Goal: Task Accomplishment & Management: Manage account settings

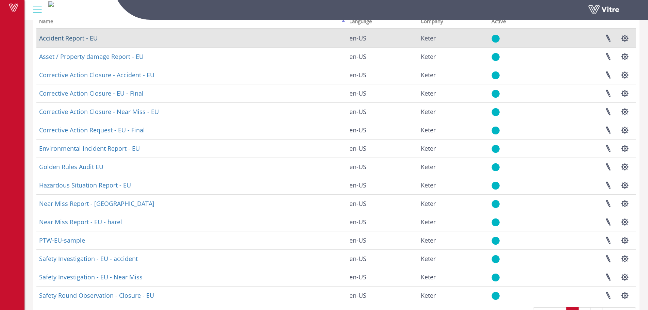
scroll to position [68, 0]
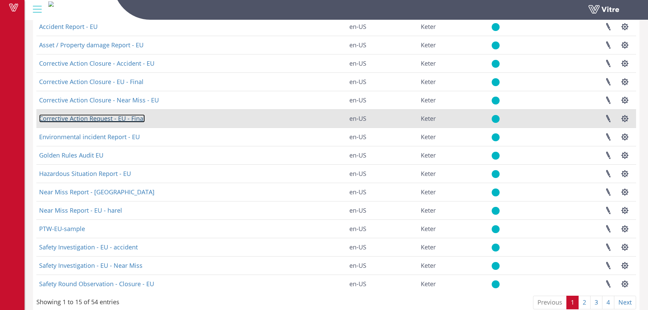
click at [113, 117] on link "Corrective Action Request - EU - Final" at bounding box center [92, 118] width 106 height 8
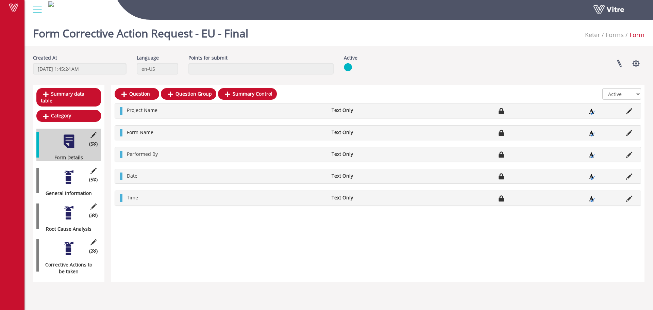
click at [65, 169] on div at bounding box center [68, 176] width 15 height 15
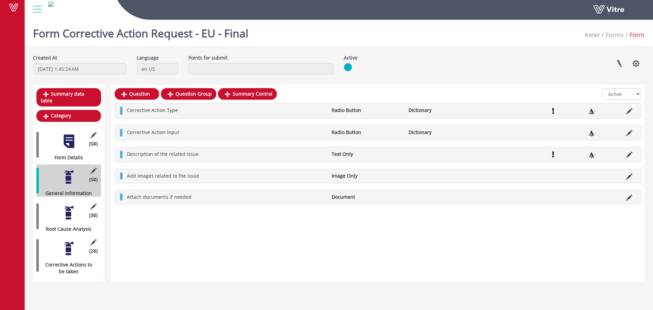
click at [69, 207] on div at bounding box center [68, 212] width 15 height 15
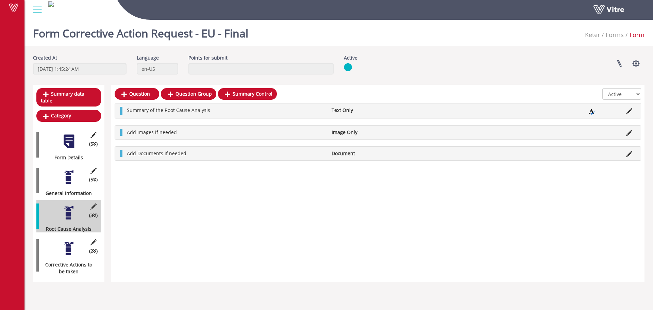
click at [67, 244] on div at bounding box center [68, 248] width 15 height 15
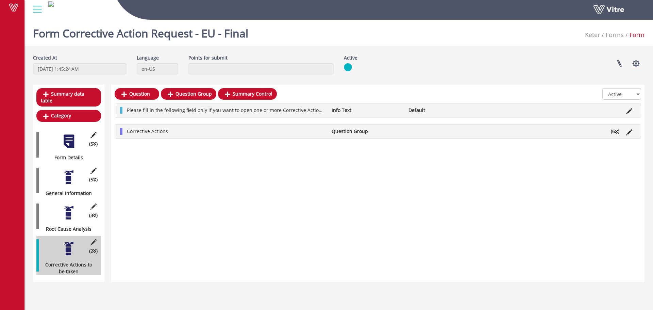
click at [357, 124] on div "Please fill in the following field only if you want to open one or more Correct…" at bounding box center [378, 120] width 526 height 35
click at [357, 130] on li "Question Group" at bounding box center [366, 131] width 77 height 7
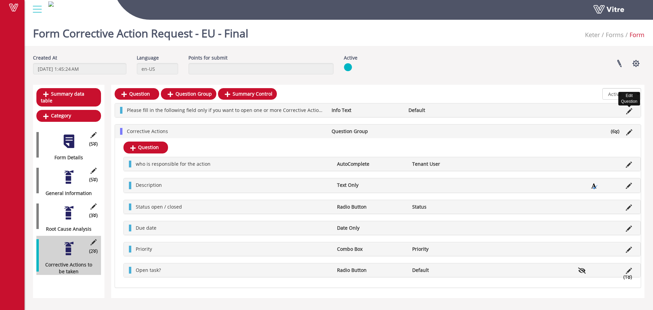
click at [630, 111] on icon at bounding box center [629, 111] width 6 height 6
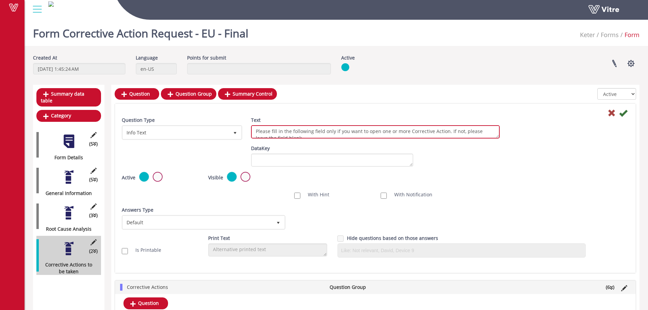
scroll to position [6, 0]
drag, startPoint x: 445, startPoint y: 129, endPoint x: 445, endPoint y: 136, distance: 7.5
click at [445, 136] on textarea "Please fill in the following field only if you want to open one or more Correct…" at bounding box center [375, 131] width 249 height 13
click at [306, 132] on textarea "Please fill in the following field only if you want to open one or more Correct…" at bounding box center [375, 131] width 249 height 13
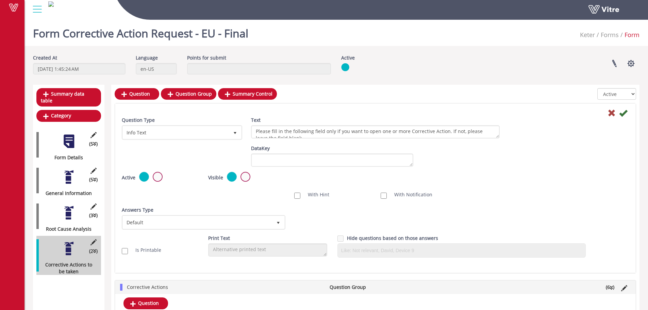
click at [162, 176] on label at bounding box center [158, 177] width 10 height 10
click at [0, 0] on input "radio" at bounding box center [0, 0] width 0 height 0
click at [625, 111] on icon at bounding box center [623, 113] width 8 height 8
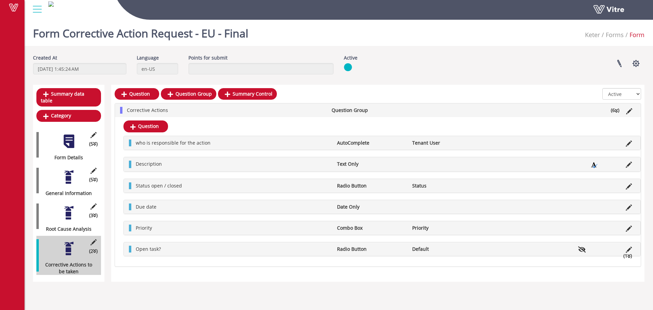
click at [353, 243] on div "Open task? Radio Button Default (1 )" at bounding box center [382, 249] width 516 height 14
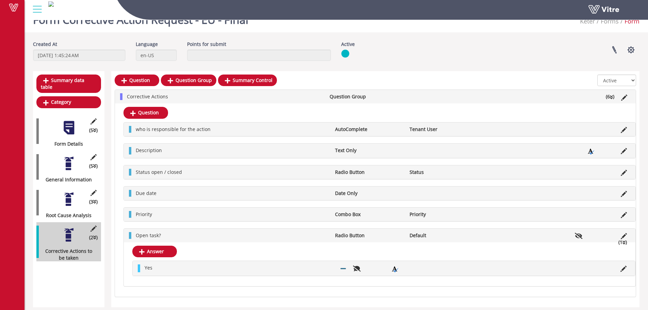
scroll to position [19, 0]
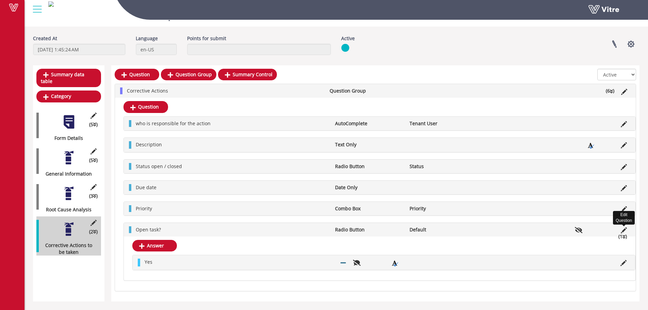
click at [624, 230] on icon at bounding box center [624, 230] width 6 height 6
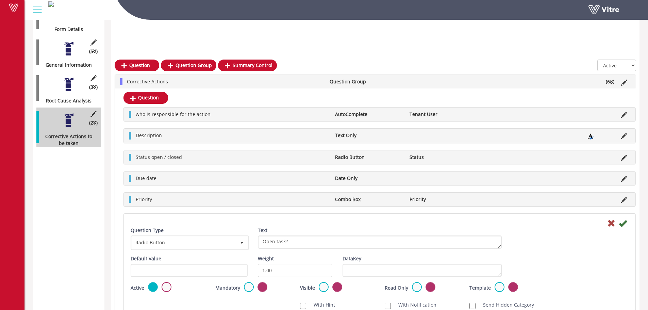
scroll to position [155, 0]
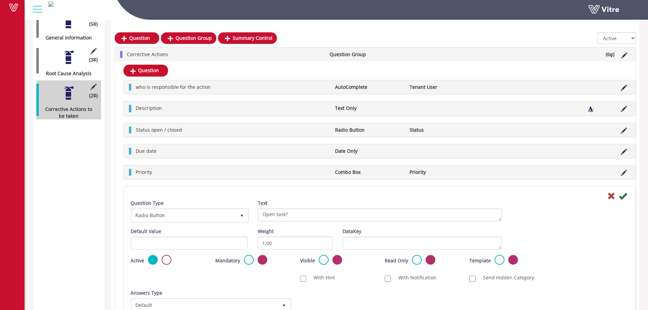
click at [560, 256] on div "Active Mandatory Visible Read Only Template Draft Name" at bounding box center [379, 263] width 508 height 16
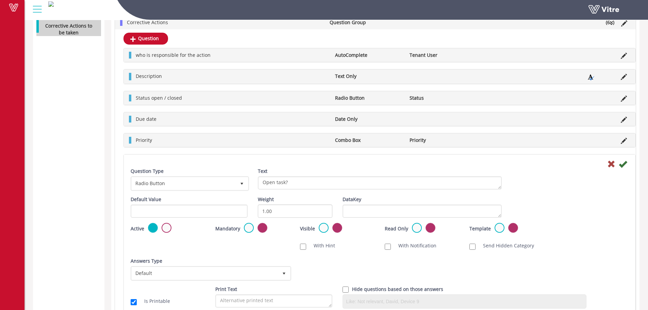
scroll to position [257, 0]
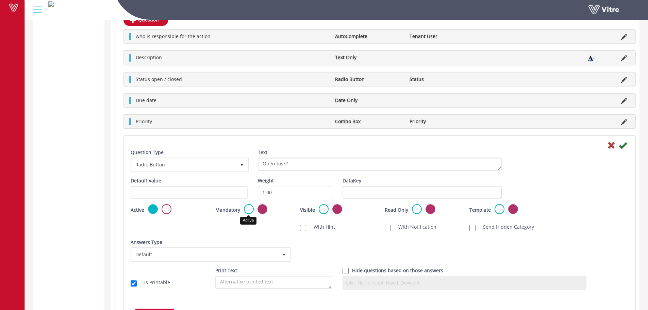
click at [245, 209] on label at bounding box center [249, 209] width 10 height 10
click at [0, 0] on input "radio" at bounding box center [0, 0] width 0 height 0
click at [260, 211] on label at bounding box center [262, 209] width 10 height 10
click at [0, 0] on input "radio" at bounding box center [0, 0] width 0 height 0
click at [623, 146] on icon at bounding box center [622, 145] width 8 height 8
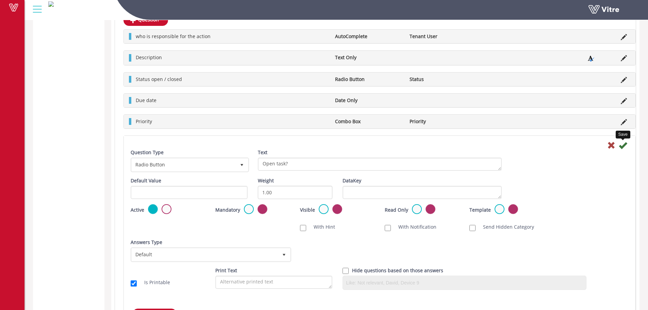
scroll to position [0, 0]
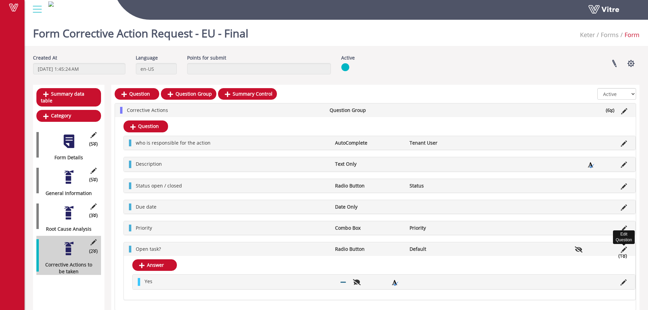
click at [625, 247] on icon at bounding box center [624, 250] width 6 height 6
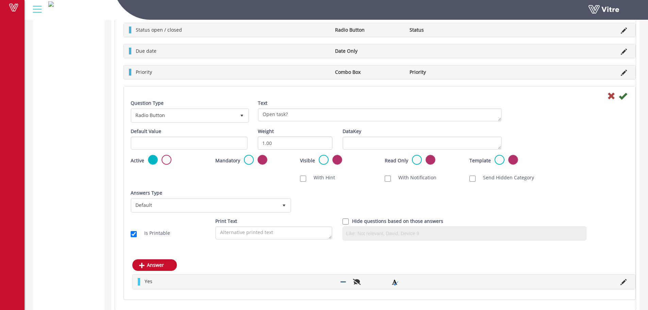
scroll to position [306, 0]
click at [133, 232] on input "Is Printable" at bounding box center [134, 233] width 6 height 6
checkbox input "false"
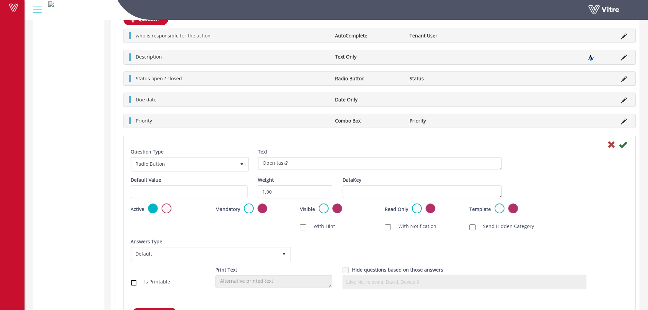
scroll to position [256, 0]
click at [626, 146] on icon at bounding box center [622, 145] width 8 height 8
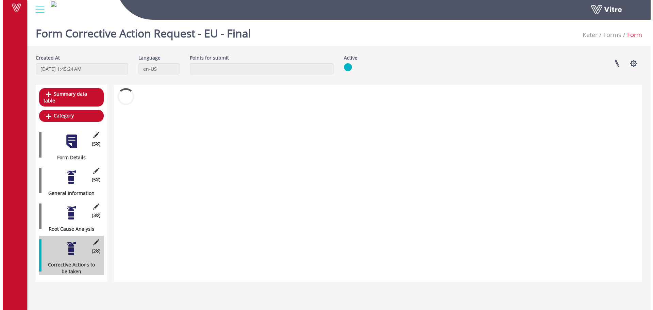
scroll to position [0, 0]
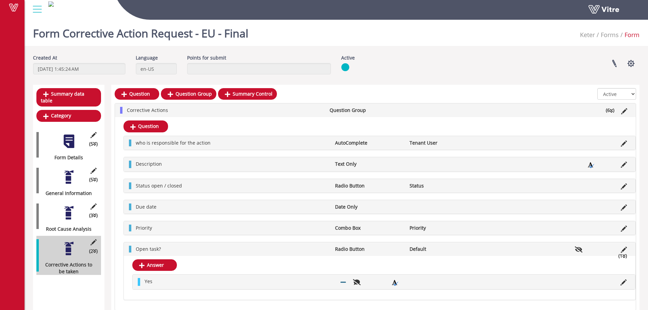
click at [388, 244] on div "Open task? Radio Button Default (1 )" at bounding box center [379, 249] width 511 height 14
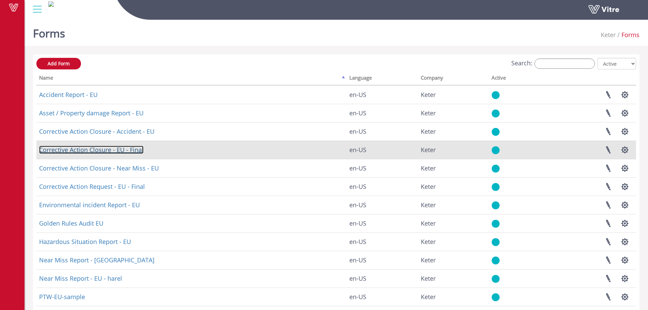
click at [89, 149] on link "Corrective Action Closure - EU - Final" at bounding box center [91, 150] width 104 height 8
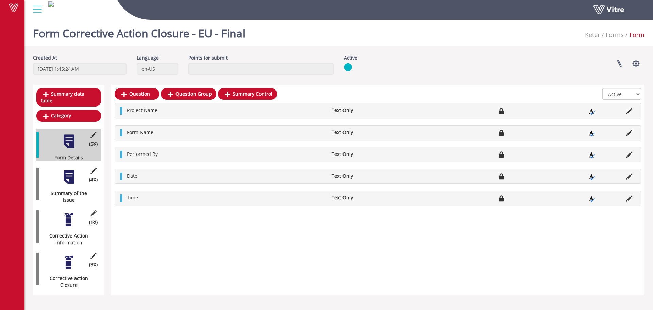
click at [75, 177] on div at bounding box center [68, 176] width 15 height 15
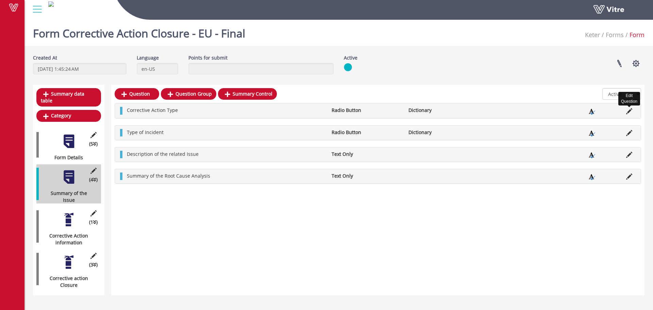
click at [629, 111] on icon at bounding box center [629, 111] width 6 height 6
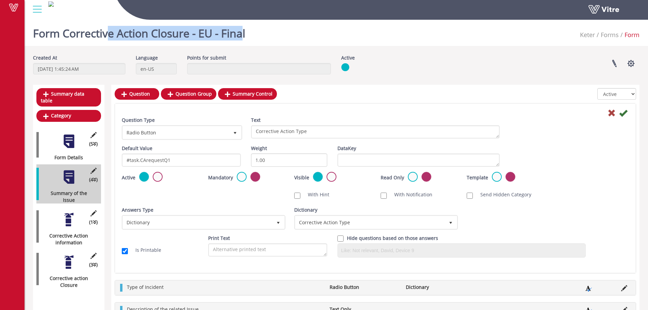
drag, startPoint x: 106, startPoint y: 35, endPoint x: 242, endPoint y: 32, distance: 136.0
click at [242, 32] on h1 "Form Corrective Action Closure - EU - Final" at bounding box center [139, 31] width 212 height 29
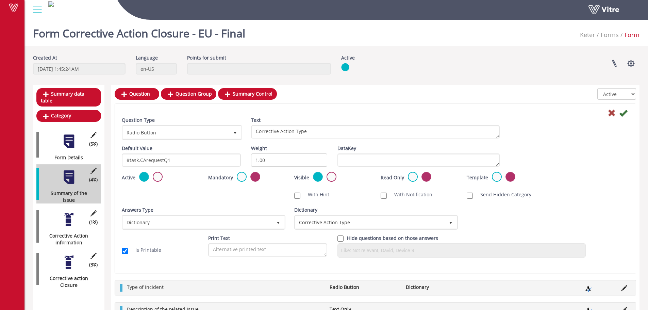
click at [71, 176] on div at bounding box center [68, 176] width 15 height 15
click at [612, 112] on icon at bounding box center [611, 113] width 8 height 8
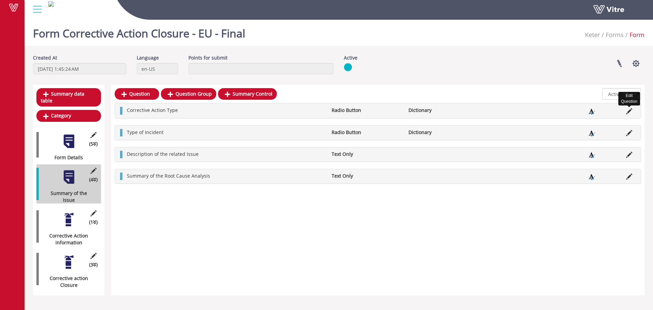
click at [629, 110] on icon at bounding box center [629, 111] width 6 height 6
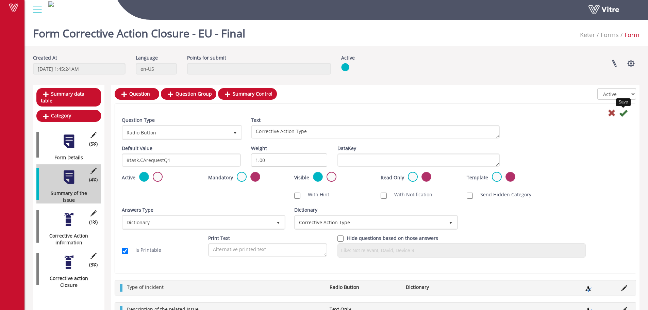
click at [622, 114] on icon at bounding box center [623, 113] width 8 height 8
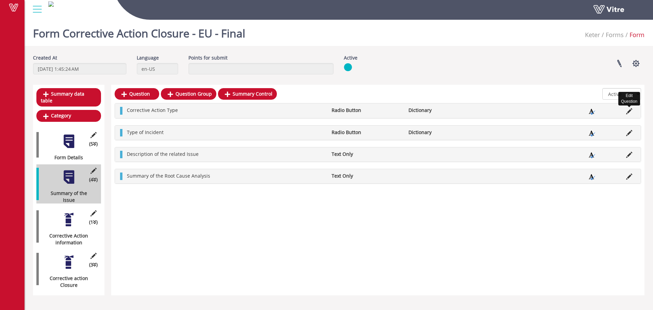
click at [627, 110] on icon at bounding box center [629, 111] width 6 height 6
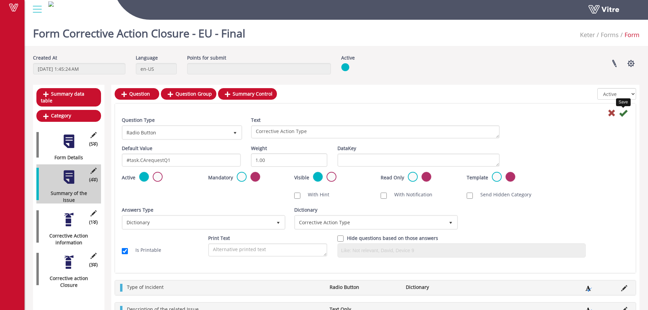
click at [622, 114] on icon at bounding box center [623, 113] width 8 height 8
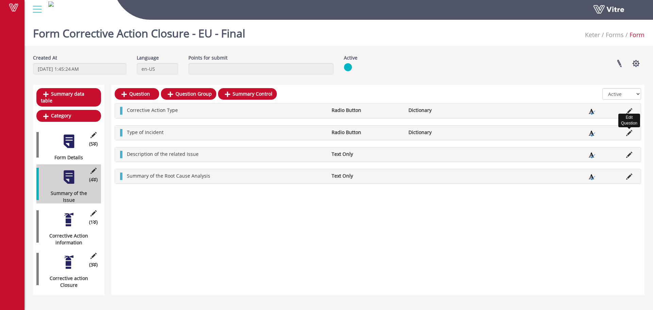
click at [629, 134] on icon at bounding box center [629, 133] width 6 height 6
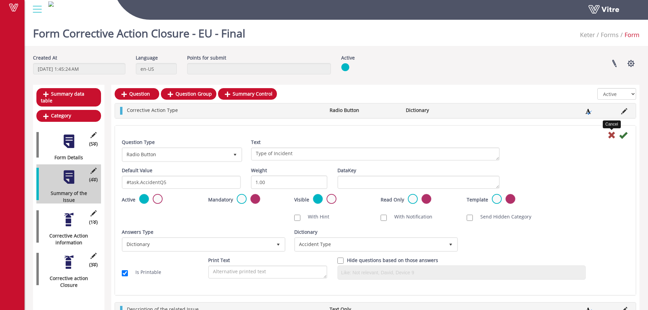
click at [611, 133] on icon at bounding box center [611, 135] width 8 height 8
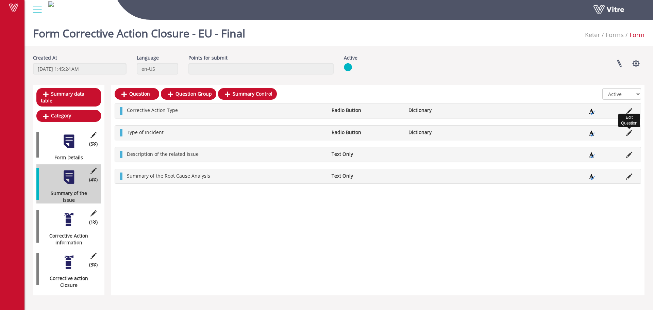
click at [630, 132] on icon at bounding box center [629, 133] width 6 height 6
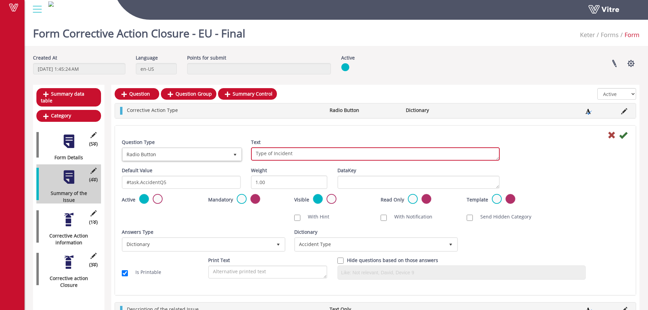
drag, startPoint x: 321, startPoint y: 155, endPoint x: 165, endPoint y: 154, distance: 156.7
click at [165, 154] on div "Question Type Radio Button 3 Text Type of Incident" at bounding box center [375, 153] width 517 height 28
paste textarea "Corrective Action Inpu"
type textarea "Corrective Action Input"
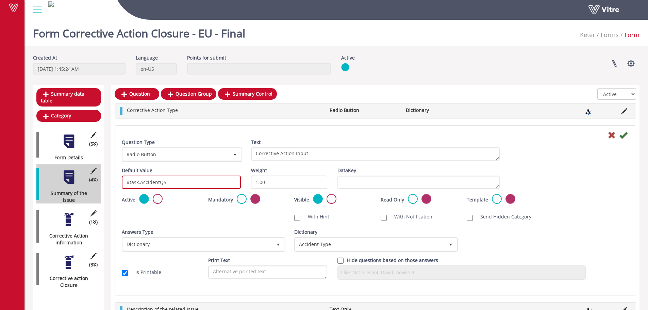
drag, startPoint x: 180, startPoint y: 184, endPoint x: 48, endPoint y: 182, distance: 131.6
click at [48, 182] on div "Summary data table Category (5 ) Form Details (4 ) Summary of the Issue (1 ) Co…" at bounding box center [336, 217] width 606 height 264
paste input "CArequestQ2"
type input "#task.CArequestQ2"
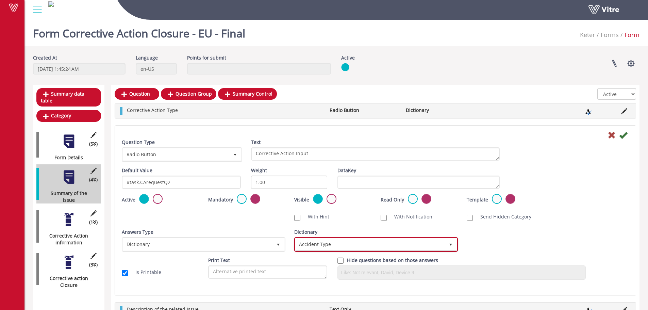
click at [374, 239] on span "Accident Type" at bounding box center [369, 244] width 149 height 12
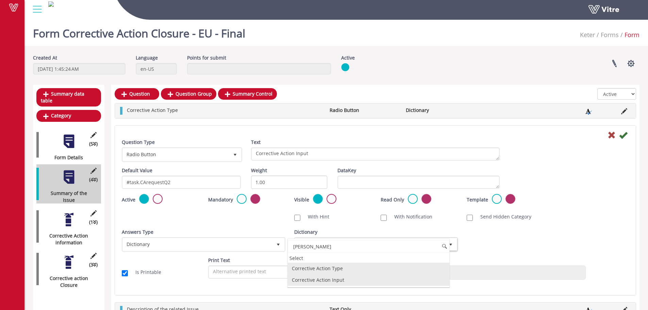
click at [338, 279] on li "Corrective Action Input" at bounding box center [369, 280] width 162 height 12
type input "corr"
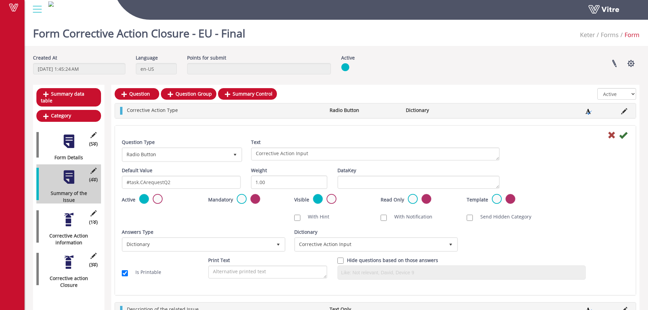
click at [561, 194] on div "Active Mandatory Visible Read Only Template Draft Name" at bounding box center [375, 202] width 517 height 16
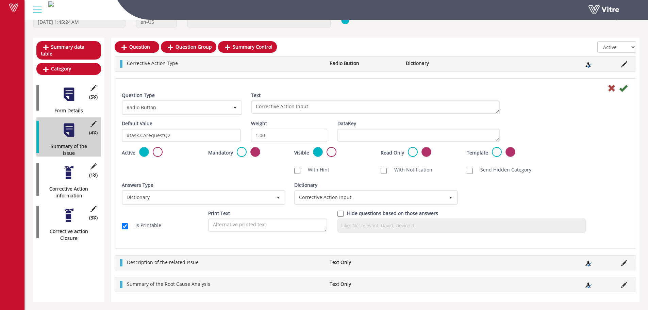
scroll to position [48, 0]
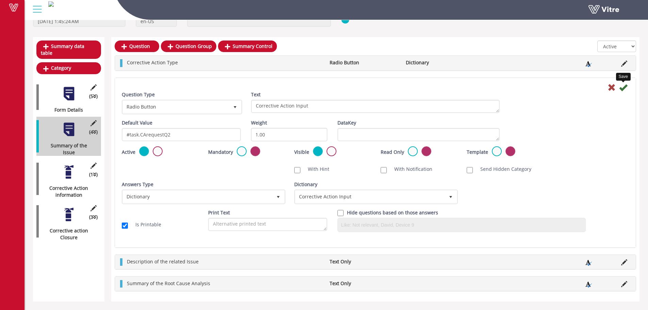
click at [626, 88] on icon at bounding box center [623, 87] width 8 height 8
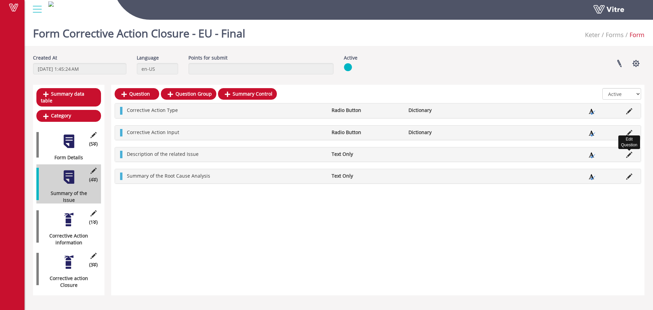
click at [630, 155] on icon at bounding box center [629, 155] width 6 height 6
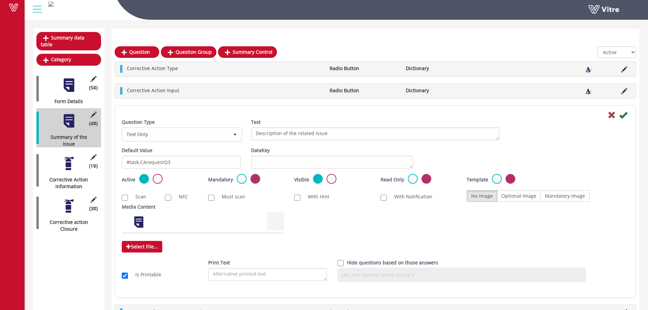
scroll to position [70, 0]
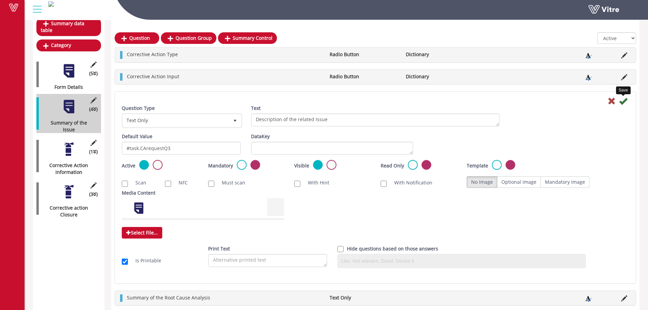
click at [622, 100] on icon at bounding box center [623, 101] width 8 height 8
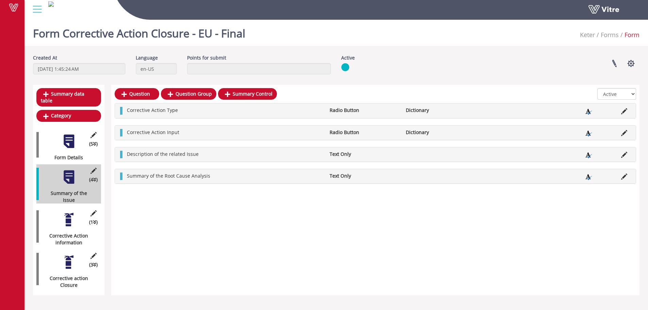
scroll to position [0, 0]
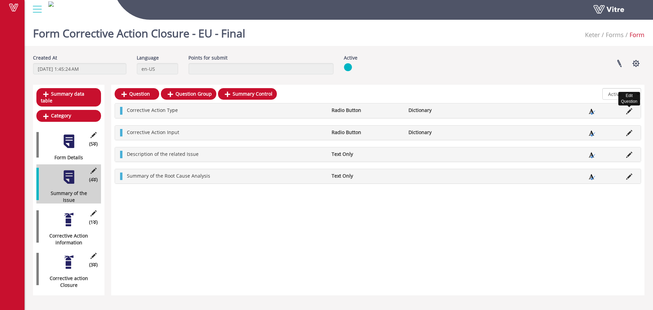
click at [629, 108] on icon at bounding box center [629, 111] width 6 height 6
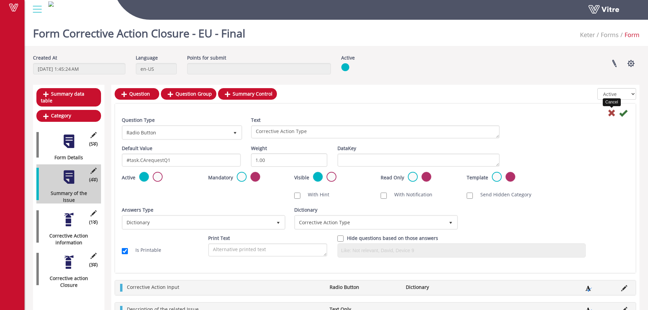
click at [612, 111] on icon at bounding box center [611, 113] width 8 height 8
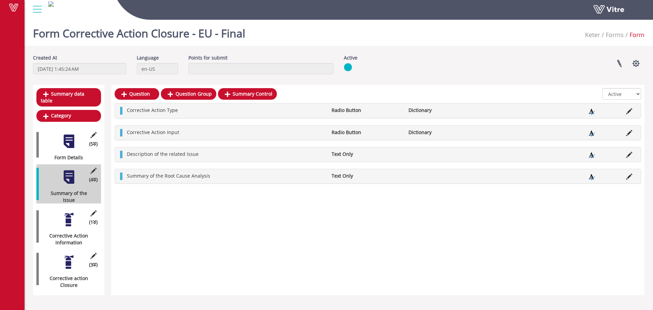
click at [66, 217] on div at bounding box center [68, 219] width 15 height 15
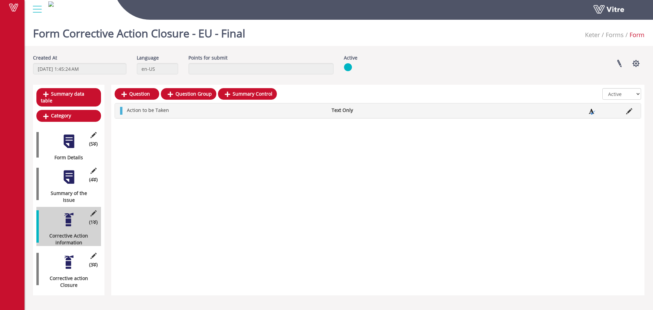
click at [68, 172] on div at bounding box center [68, 176] width 15 height 15
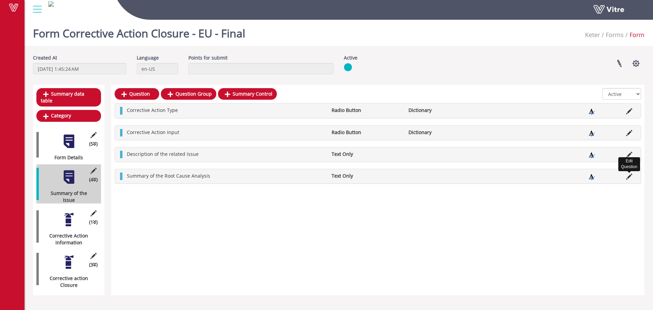
click at [628, 176] on icon at bounding box center [629, 176] width 6 height 6
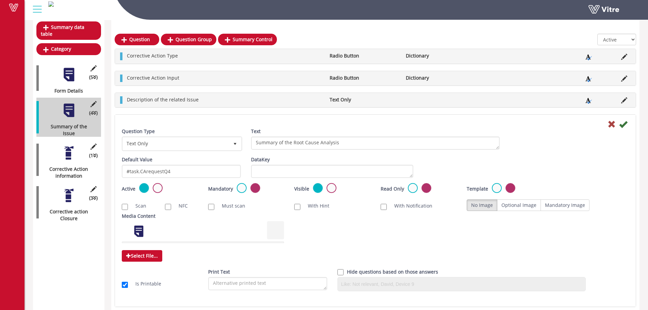
scroll to position [68, 0]
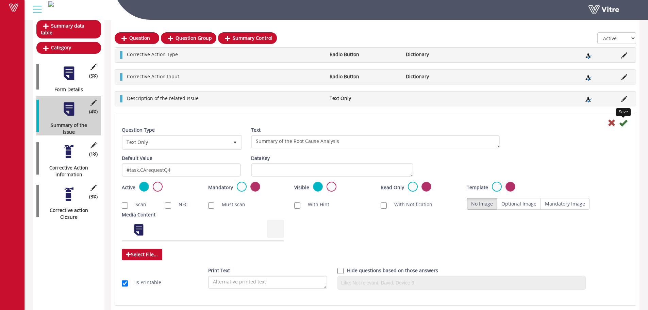
click at [625, 122] on icon at bounding box center [623, 123] width 8 height 8
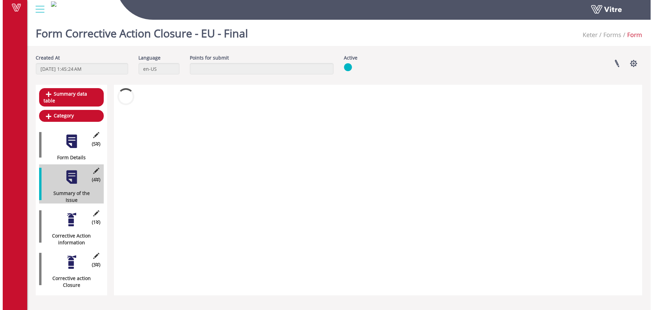
scroll to position [0, 0]
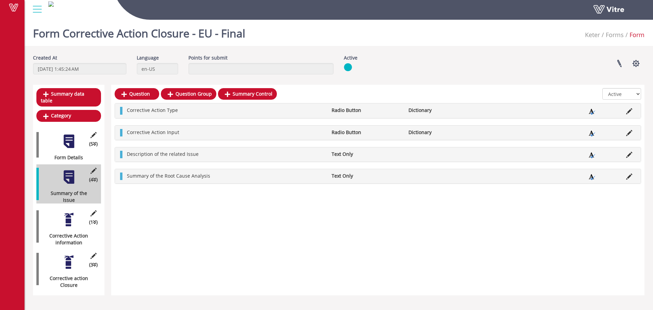
click at [69, 217] on div at bounding box center [68, 219] width 15 height 15
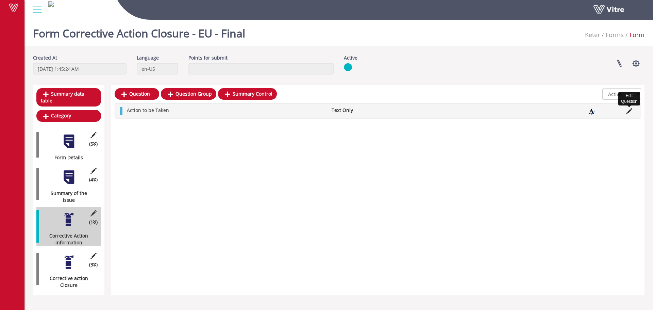
click at [629, 110] on icon at bounding box center [629, 111] width 6 height 6
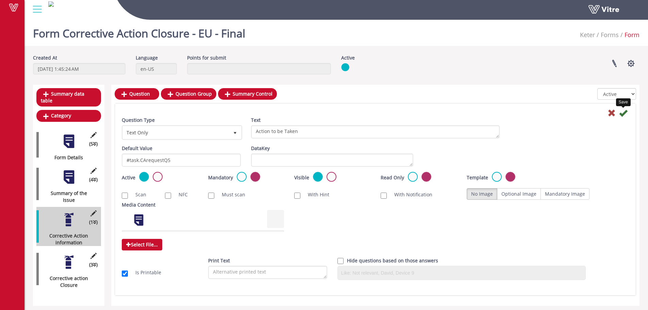
click at [623, 112] on icon at bounding box center [623, 113] width 8 height 8
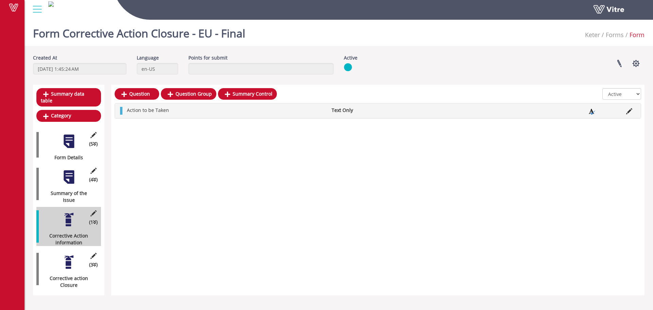
click at [70, 255] on div at bounding box center [68, 261] width 15 height 15
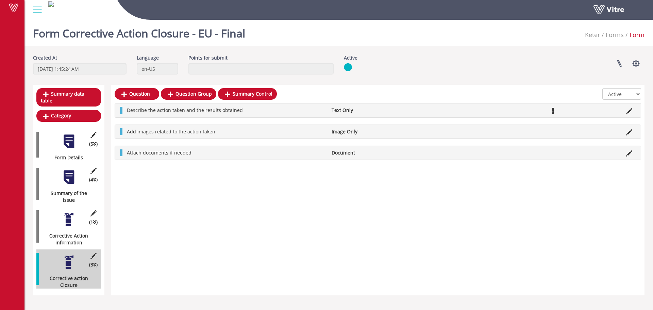
click at [72, 221] on div "(1 ) Corrective Action information" at bounding box center [68, 226] width 65 height 39
click at [65, 212] on div at bounding box center [68, 219] width 15 height 15
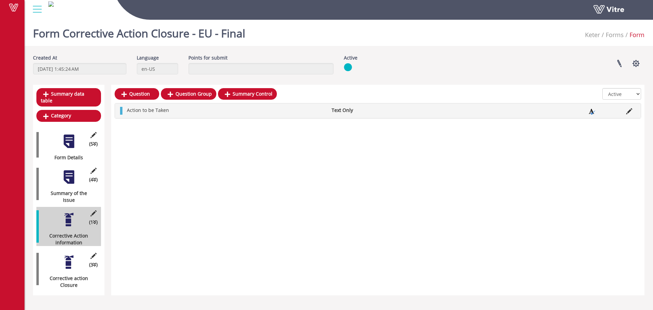
click at [71, 261] on div at bounding box center [68, 261] width 15 height 15
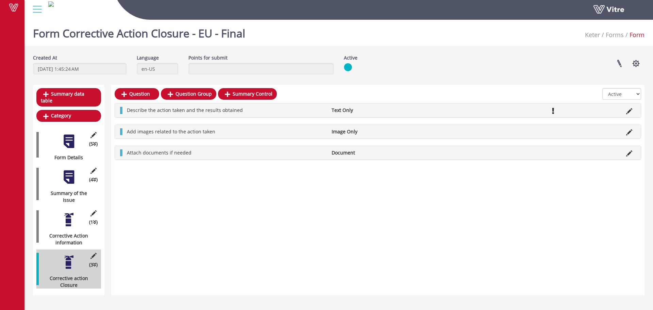
click at [68, 215] on div at bounding box center [68, 219] width 15 height 15
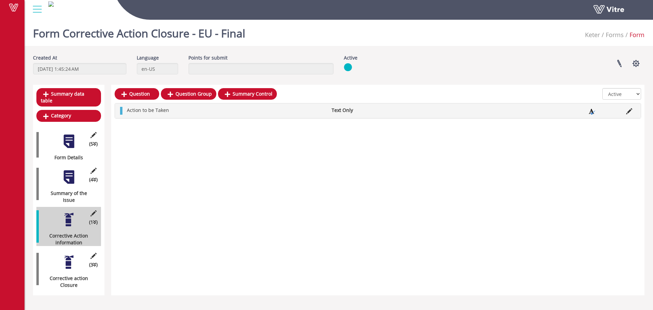
click at [63, 257] on div at bounding box center [68, 261] width 15 height 15
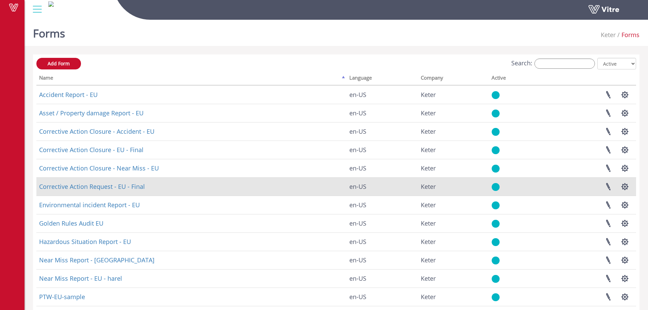
click at [107, 191] on td "Corrective Action Request - EU - Final" at bounding box center [191, 186] width 310 height 18
click at [109, 187] on link "Corrective Action Request - EU - Final" at bounding box center [92, 186] width 106 height 8
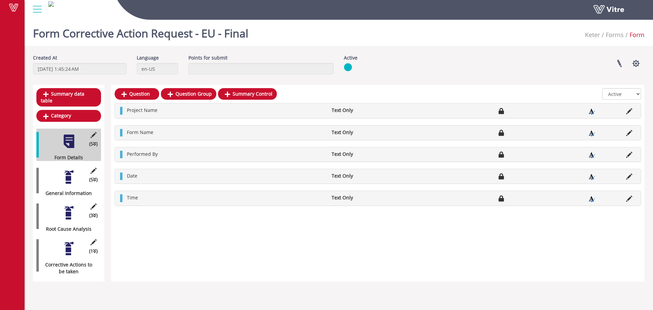
click at [69, 169] on div at bounding box center [68, 176] width 15 height 15
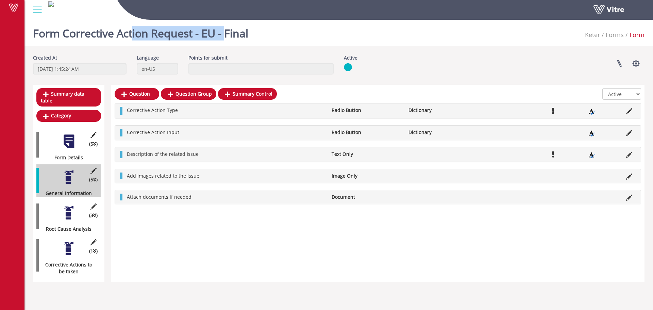
drag, startPoint x: 131, startPoint y: 34, endPoint x: 227, endPoint y: 31, distance: 96.3
click at [227, 31] on h1 "Form Corrective Action Request - EU - Final" at bounding box center [140, 31] width 215 height 29
click at [57, 241] on div "(1 ) Corrective Actions to be taken" at bounding box center [68, 255] width 65 height 39
click at [68, 244] on div at bounding box center [68, 248] width 15 height 15
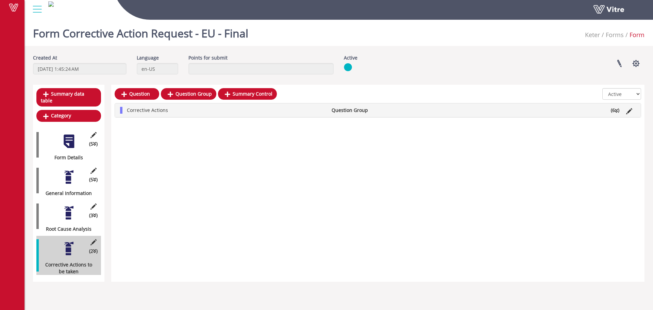
click at [361, 108] on li "Question Group" at bounding box center [366, 110] width 77 height 7
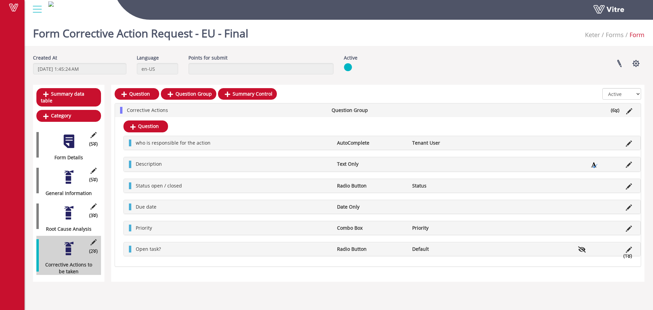
click at [69, 169] on div at bounding box center [68, 176] width 15 height 15
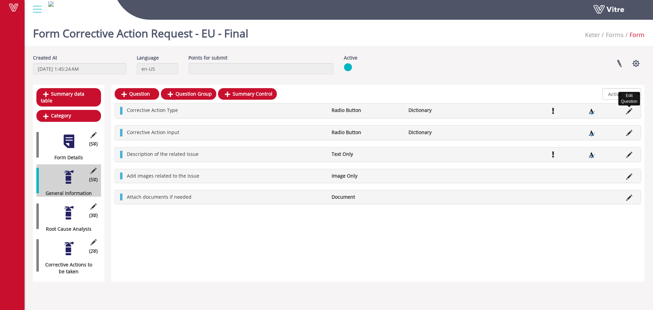
click at [628, 113] on icon at bounding box center [629, 111] width 6 height 6
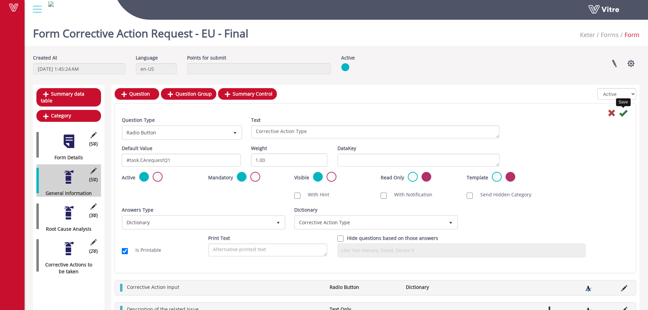
click at [623, 115] on icon at bounding box center [623, 113] width 8 height 8
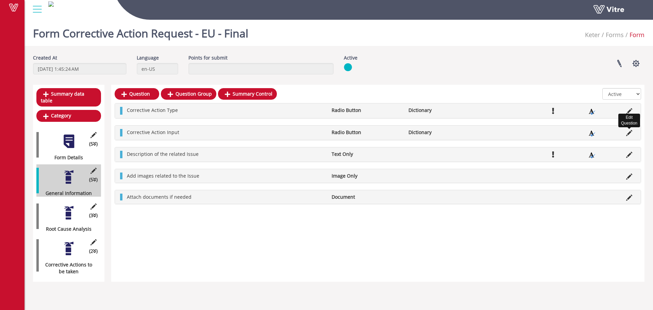
click at [628, 132] on icon at bounding box center [629, 133] width 6 height 6
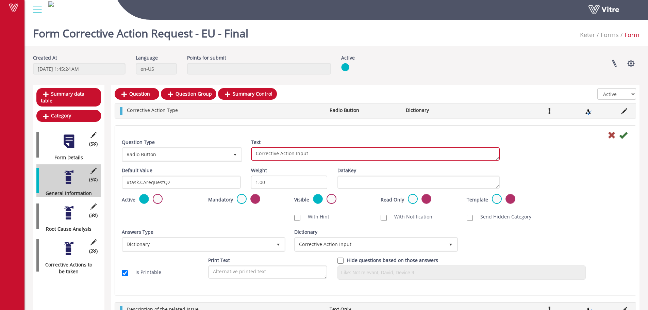
drag, startPoint x: 345, startPoint y: 154, endPoint x: 186, endPoint y: 154, distance: 159.1
click at [186, 154] on div "Question Type Radio Button 3 Text Corrective Action Input" at bounding box center [375, 153] width 517 height 28
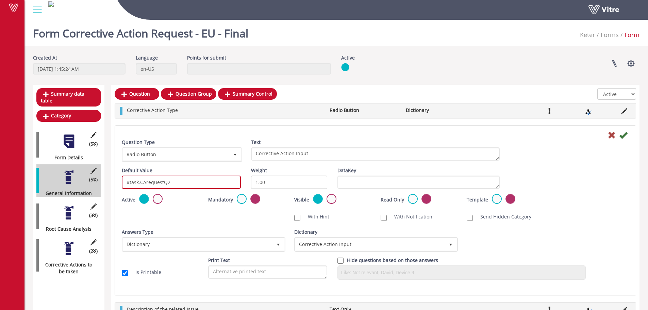
drag, startPoint x: 187, startPoint y: 182, endPoint x: 99, endPoint y: 182, distance: 87.7
click at [99, 182] on div "Summary data table Category (5 ) Form Details (5 ) General Information (3 ) Roo…" at bounding box center [336, 227] width 606 height 285
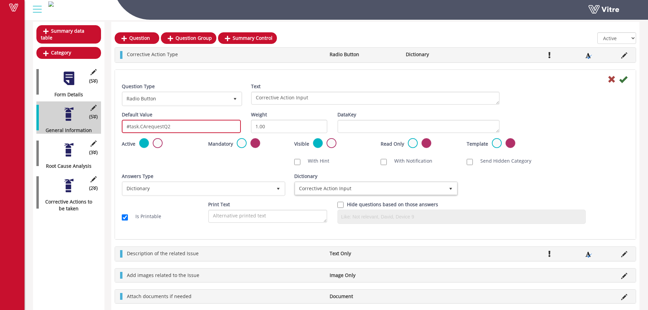
scroll to position [68, 0]
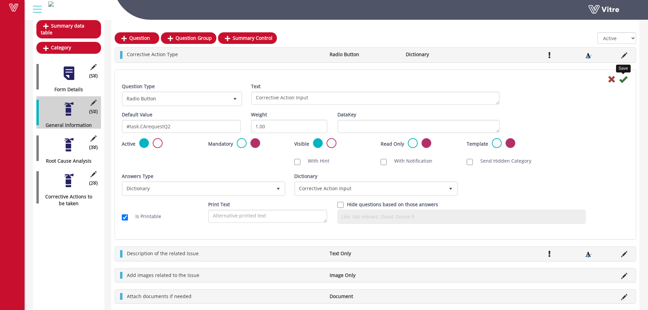
click at [621, 72] on div "Save Question Type Radio Button 3 Text Corrective Action Input Default Value #t…" at bounding box center [375, 154] width 521 height 169
click at [623, 78] on icon at bounding box center [623, 79] width 8 height 8
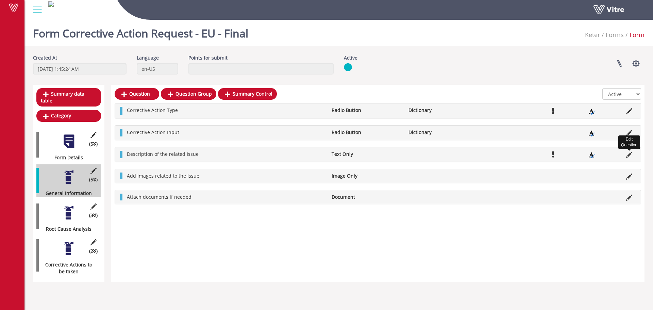
click at [629, 154] on icon at bounding box center [629, 155] width 6 height 6
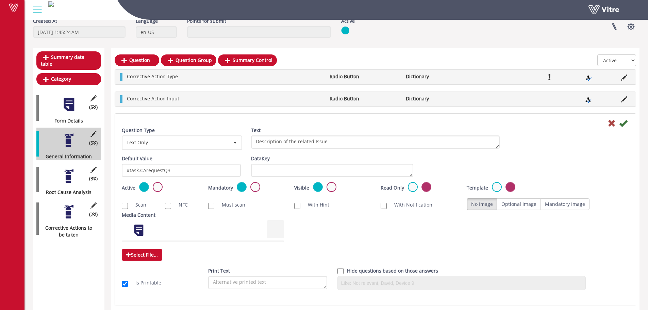
scroll to position [68, 0]
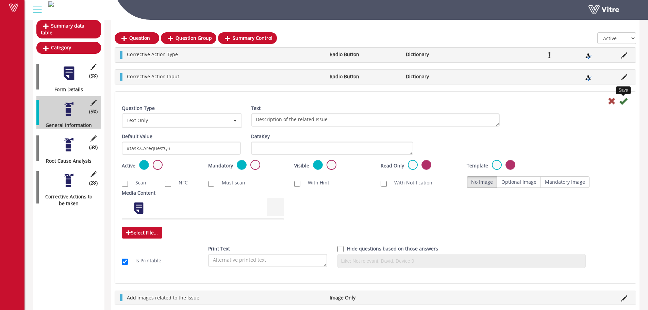
click at [624, 102] on icon at bounding box center [623, 101] width 8 height 8
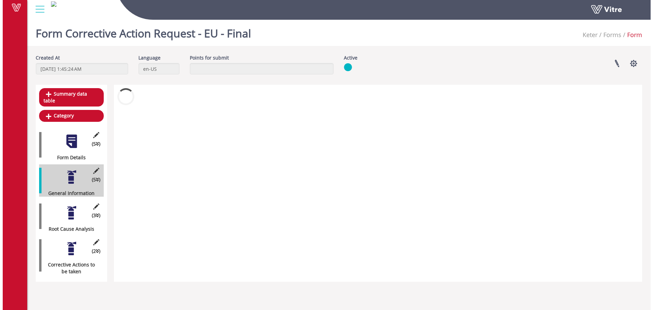
scroll to position [0, 0]
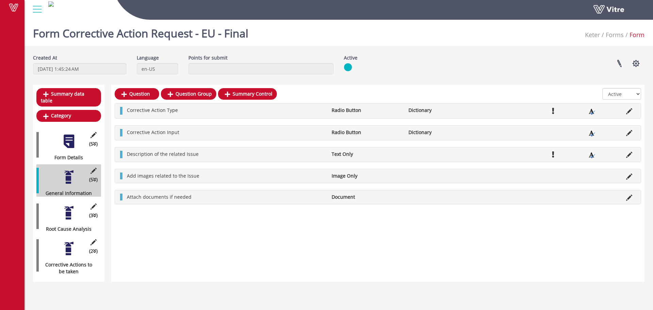
click at [67, 205] on div at bounding box center [68, 212] width 15 height 15
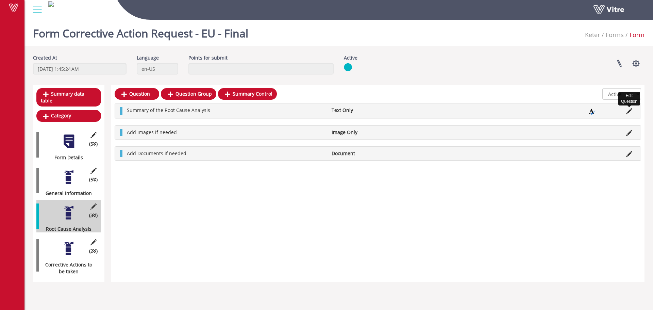
click at [631, 114] on icon at bounding box center [629, 111] width 6 height 6
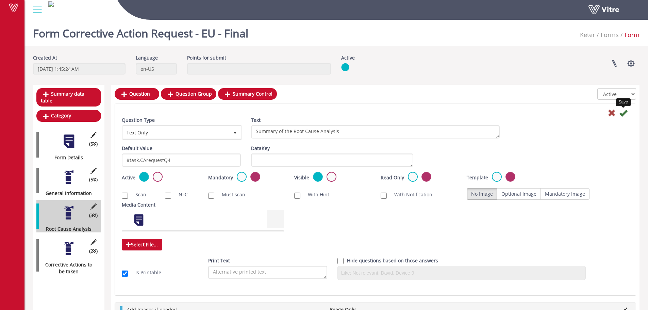
click at [626, 113] on icon at bounding box center [623, 113] width 8 height 8
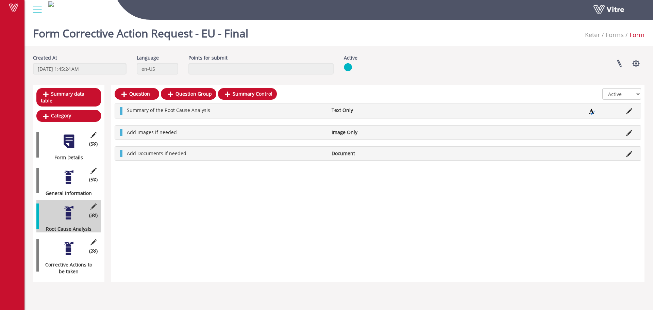
click at [70, 241] on div at bounding box center [68, 248] width 15 height 15
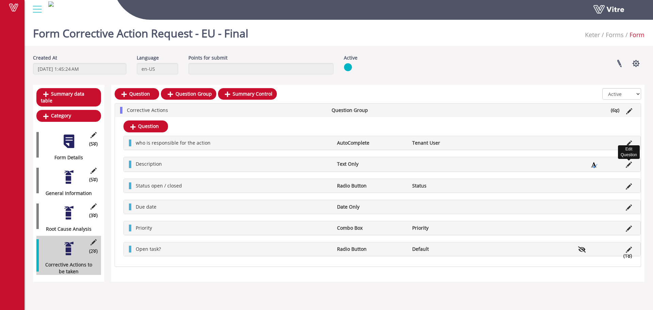
click at [629, 166] on icon at bounding box center [629, 165] width 6 height 6
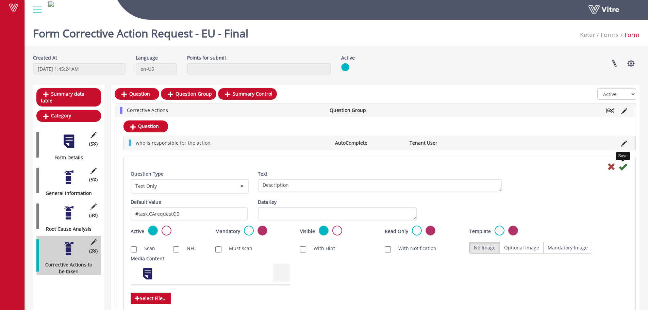
click at [624, 166] on icon at bounding box center [622, 167] width 8 height 8
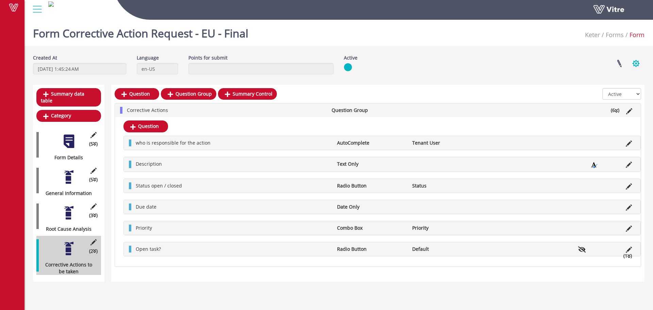
click at [637, 62] on button "button" at bounding box center [635, 63] width 17 height 18
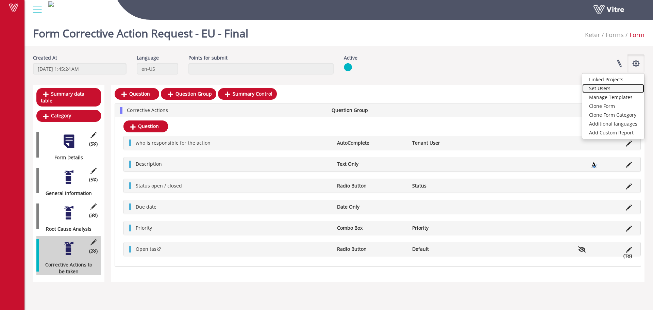
click at [609, 89] on link "Set Users" at bounding box center [613, 88] width 62 height 9
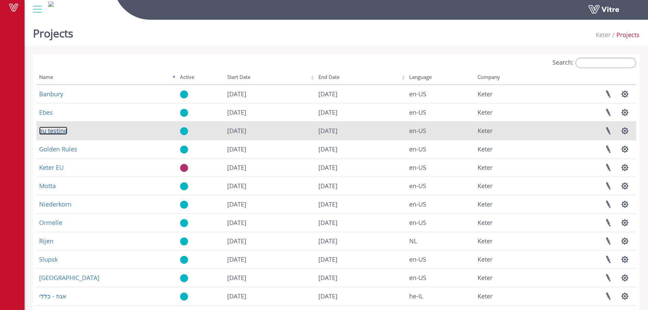
click at [57, 127] on link "eu testing" at bounding box center [53, 130] width 28 height 8
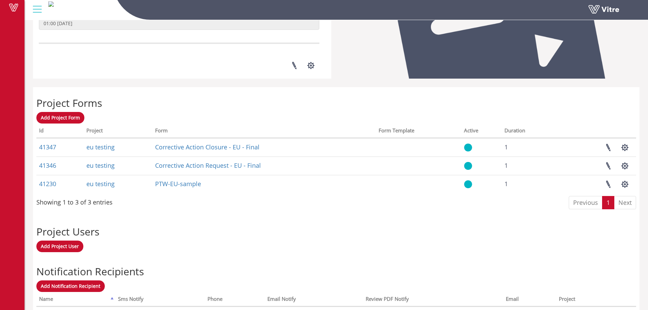
scroll to position [238, 0]
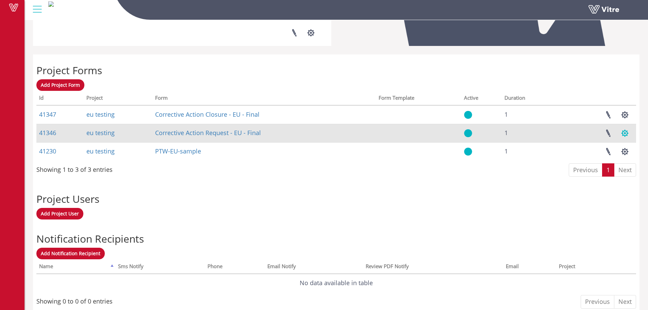
click at [625, 135] on button "button" at bounding box center [624, 133] width 17 height 18
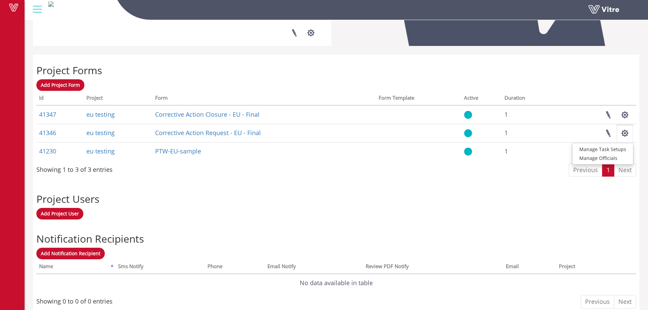
click at [493, 197] on h2 "Project Users" at bounding box center [335, 198] width 599 height 11
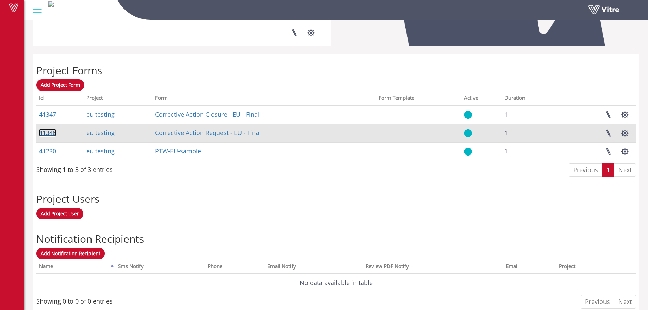
click at [50, 133] on link "41346" at bounding box center [47, 133] width 17 height 8
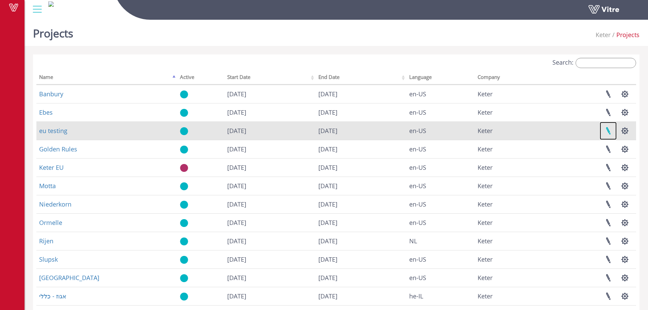
click at [607, 131] on link at bounding box center [607, 131] width 17 height 18
click at [50, 130] on link "eu testing" at bounding box center [53, 130] width 28 height 8
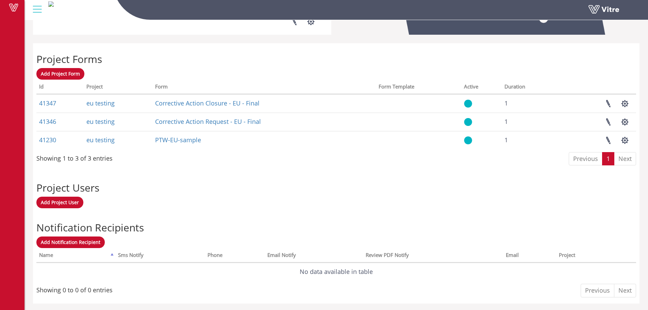
scroll to position [251, 0]
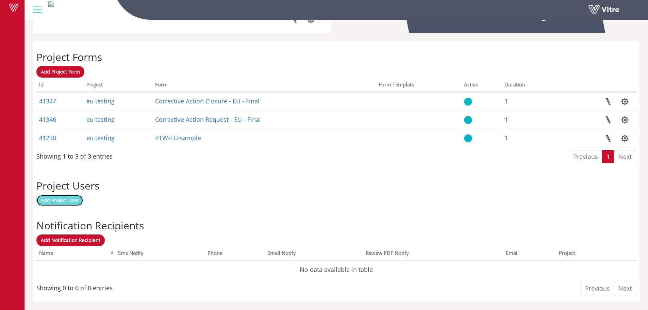
click at [65, 200] on span "Add Project User" at bounding box center [60, 200] width 38 height 6
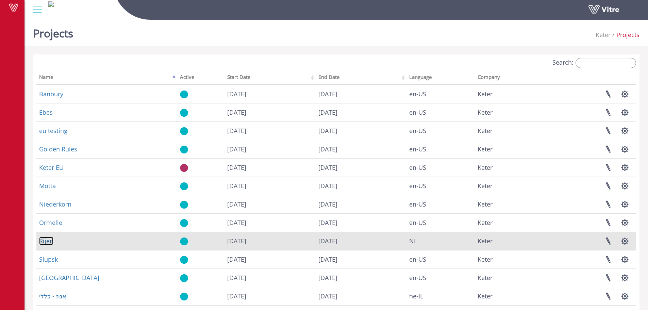
click at [53, 243] on link "Rijen" at bounding box center [46, 241] width 14 height 8
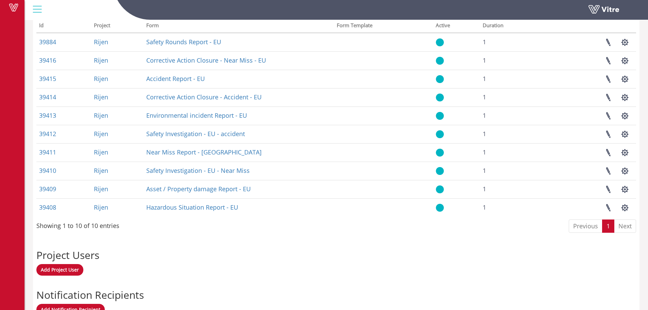
scroll to position [319, 0]
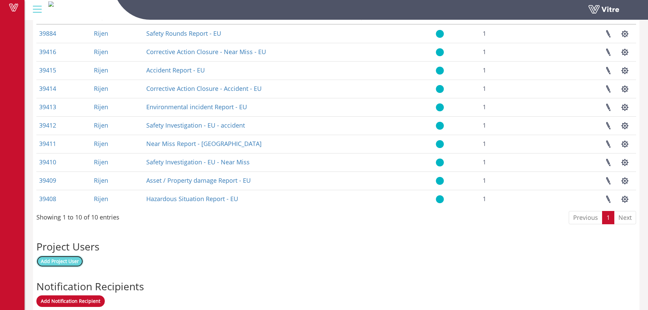
click at [67, 260] on span "Add Project User" at bounding box center [60, 261] width 38 height 6
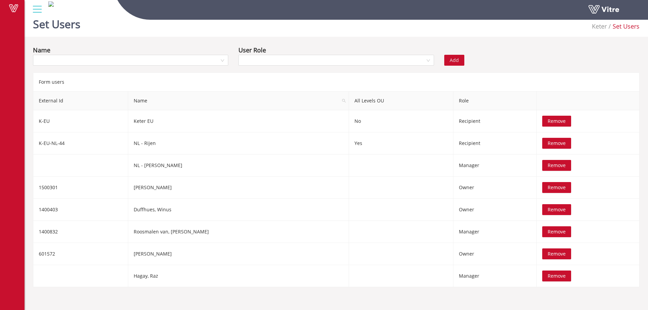
scroll to position [17, 0]
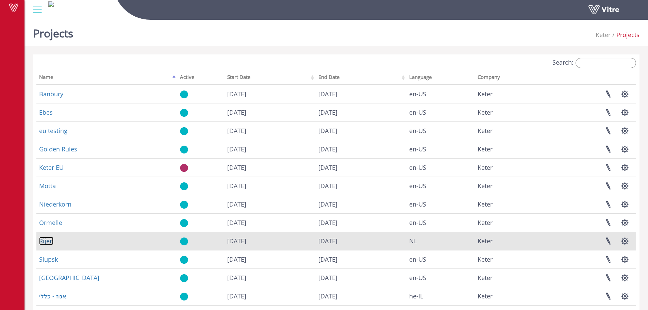
click at [48, 239] on link "Rijen" at bounding box center [46, 241] width 14 height 8
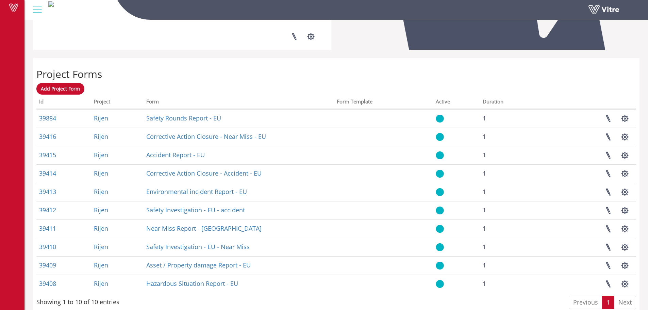
scroll to position [238, 0]
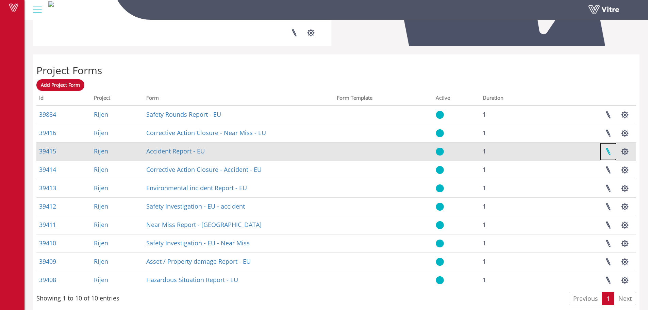
click at [608, 153] on link at bounding box center [607, 151] width 17 height 18
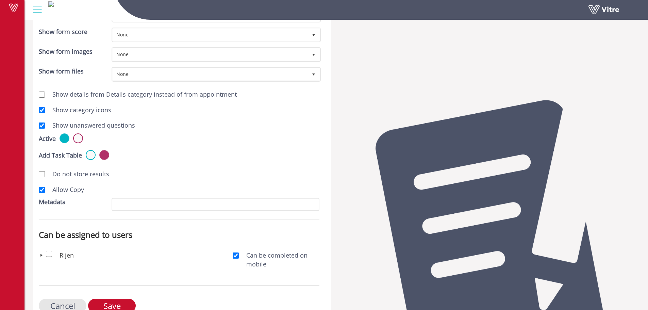
scroll to position [224, 0]
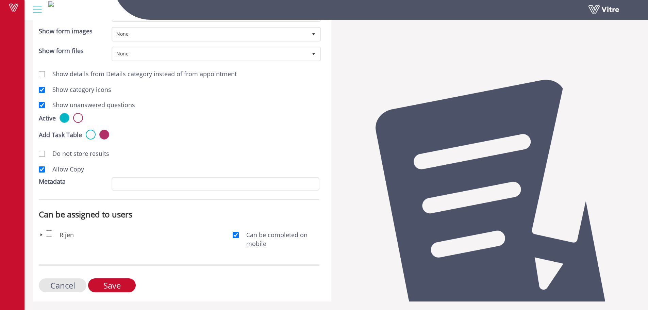
click at [41, 234] on span at bounding box center [41, 234] width 5 height 5
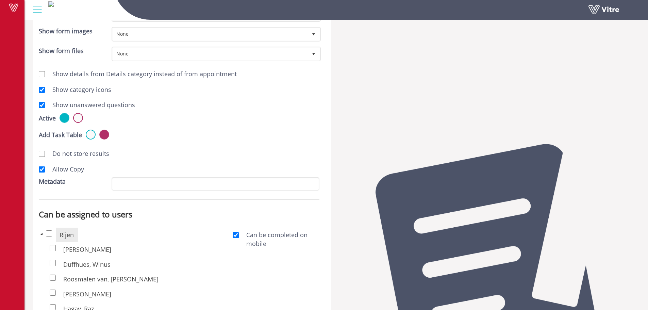
click at [41, 234] on span at bounding box center [41, 233] width 5 height 5
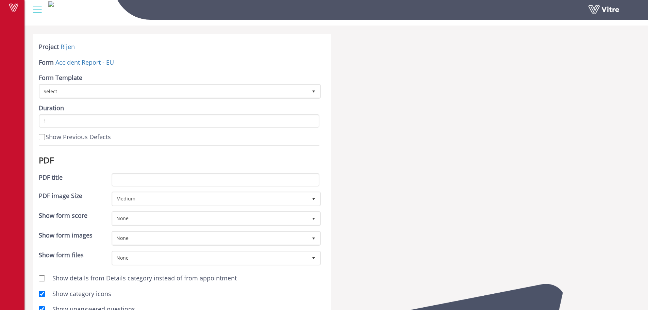
scroll to position [0, 0]
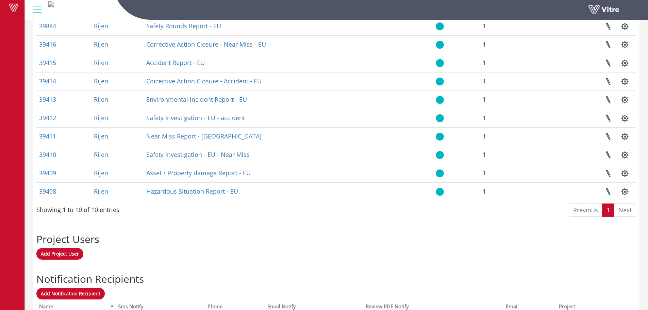
scroll to position [380, 0]
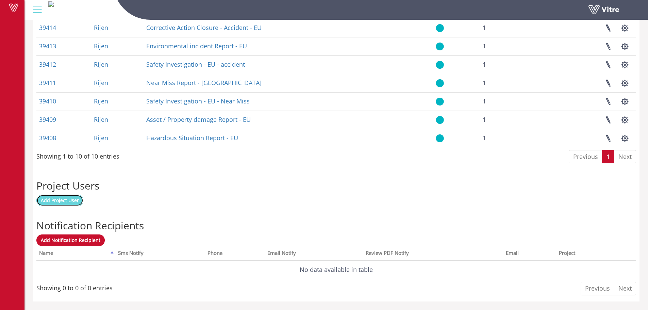
click at [68, 203] on span "Add Project User" at bounding box center [60, 200] width 38 height 6
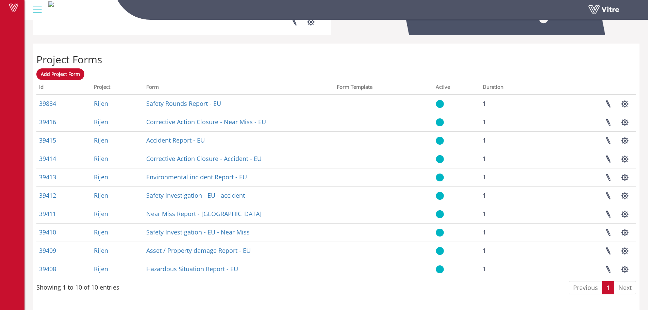
scroll to position [285, 0]
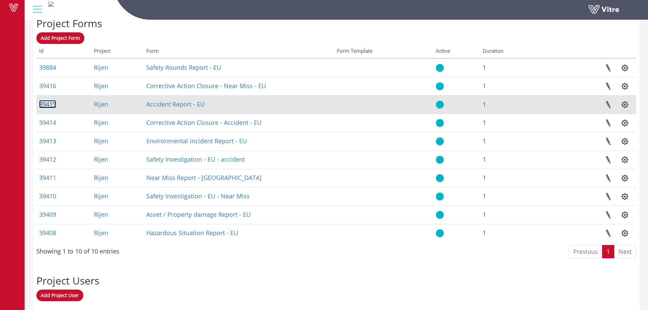
click at [53, 105] on link "39415" at bounding box center [47, 104] width 17 height 8
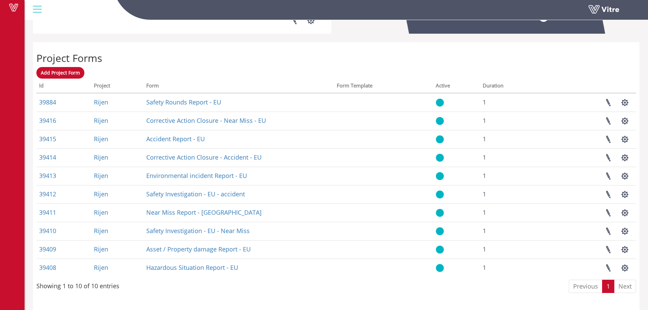
scroll to position [251, 0]
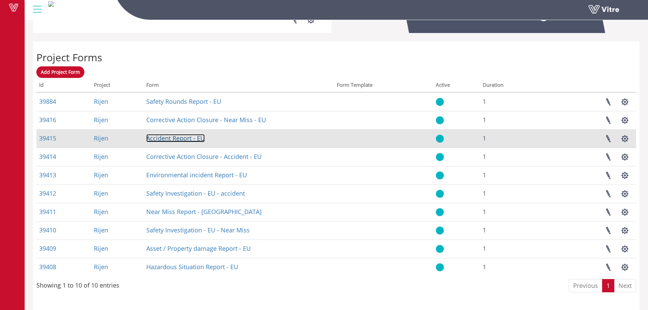
click at [178, 140] on link "Accident Report - EU" at bounding box center [175, 138] width 58 height 8
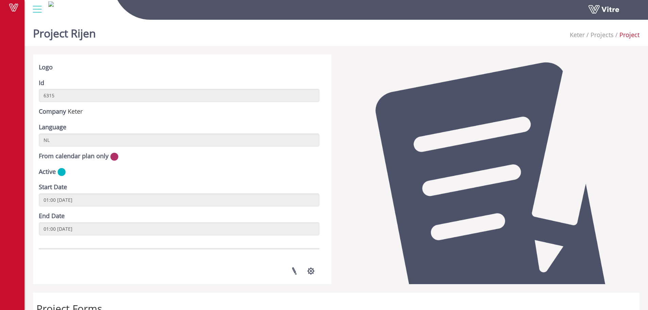
scroll to position [216, 0]
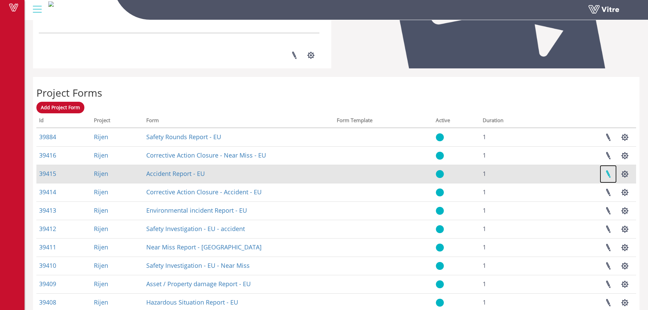
click at [608, 175] on link at bounding box center [607, 174] width 17 height 18
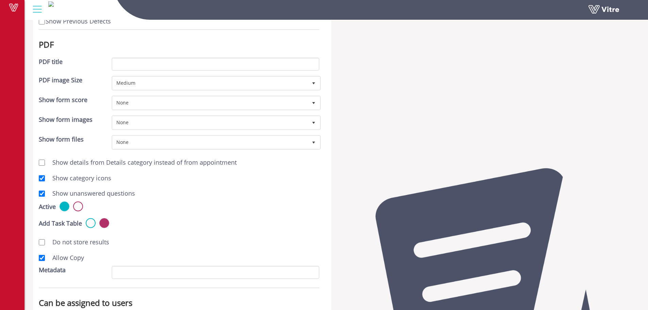
scroll to position [224, 0]
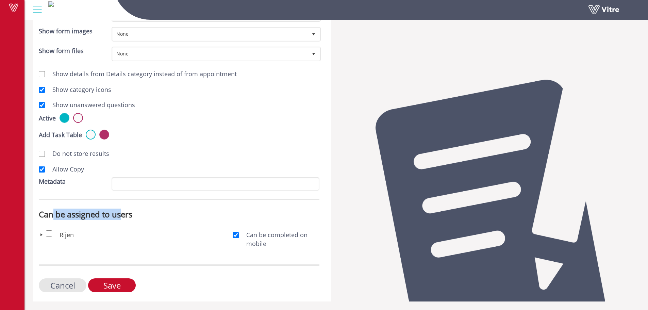
drag, startPoint x: 121, startPoint y: 215, endPoint x: 52, endPoint y: 216, distance: 69.4
click at [52, 216] on h3 "Can be assigned to users" at bounding box center [179, 214] width 281 height 9
click at [43, 236] on span at bounding box center [41, 234] width 5 height 5
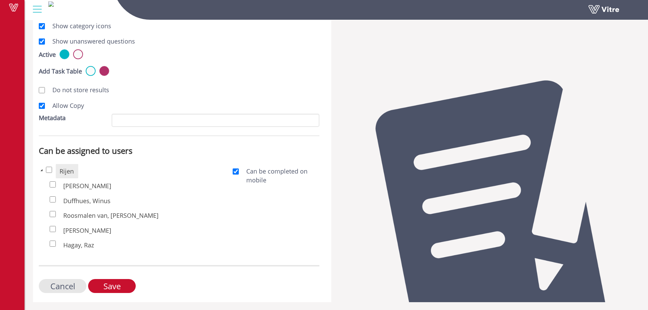
scroll to position [289, 0]
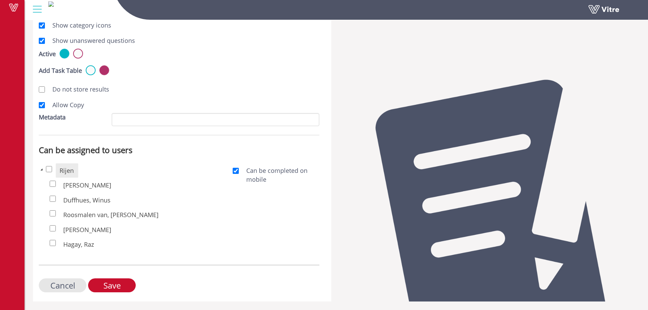
click at [167, 95] on div "Do not store results" at bounding box center [179, 90] width 291 height 16
click at [63, 285] on input "Cancel" at bounding box center [63, 285] width 48 height 14
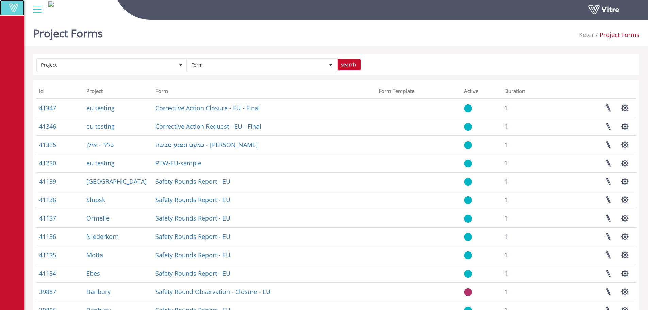
click at [12, 6] on span at bounding box center [13, 7] width 17 height 8
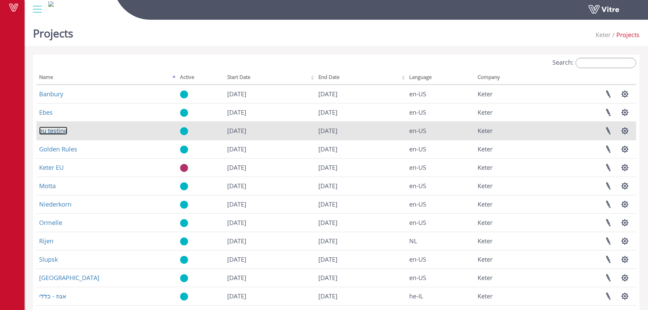
click at [62, 129] on link "eu testing" at bounding box center [53, 130] width 28 height 8
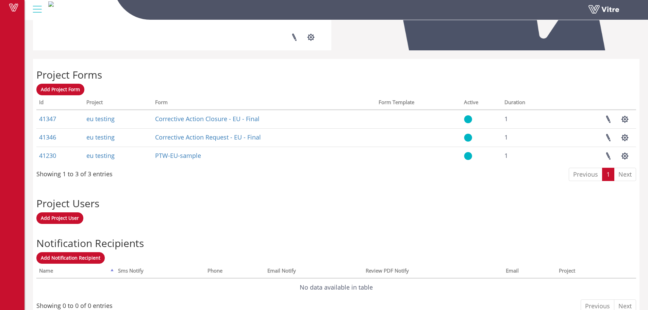
scroll to position [238, 0]
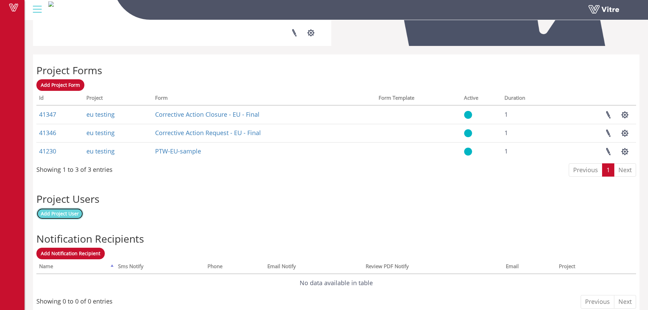
click at [67, 216] on span "Add Project User" at bounding box center [60, 213] width 38 height 6
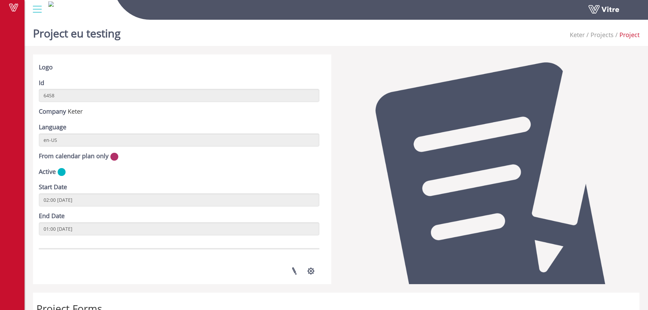
scroll to position [149, 0]
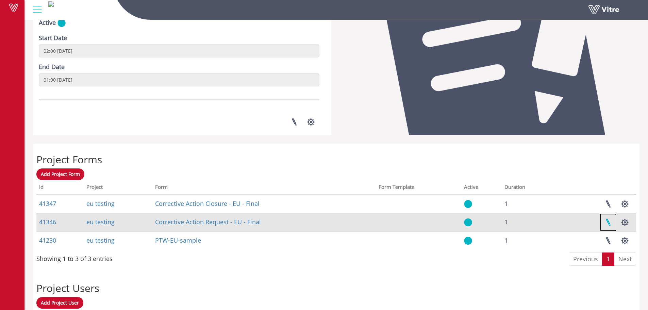
click at [608, 220] on link at bounding box center [607, 222] width 17 height 18
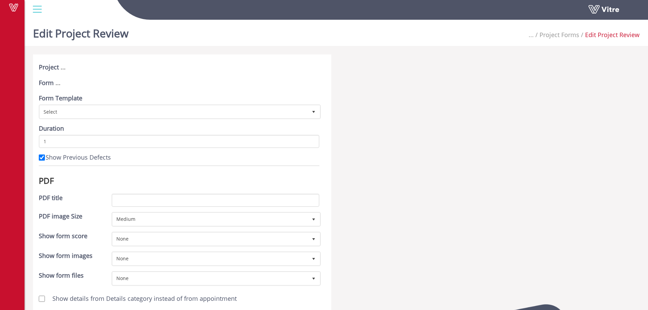
scroll to position [224, 0]
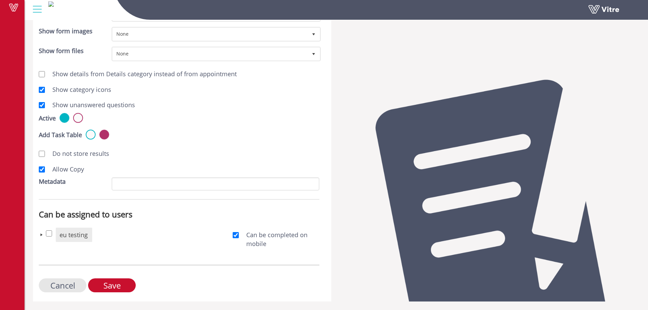
click at [41, 235] on span at bounding box center [41, 234] width 5 height 5
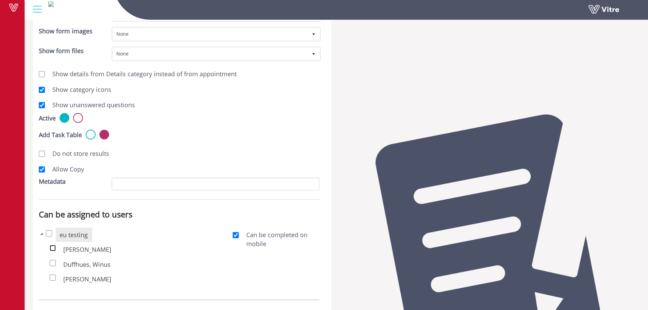
click at [51, 247] on input "checkbox" at bounding box center [53, 248] width 6 height 6
click at [53, 249] on input "checkbox" at bounding box center [53, 248] width 6 height 6
checkbox input "false"
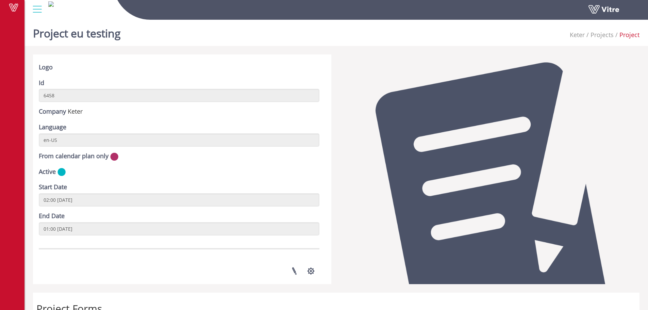
scroll to position [149, 0]
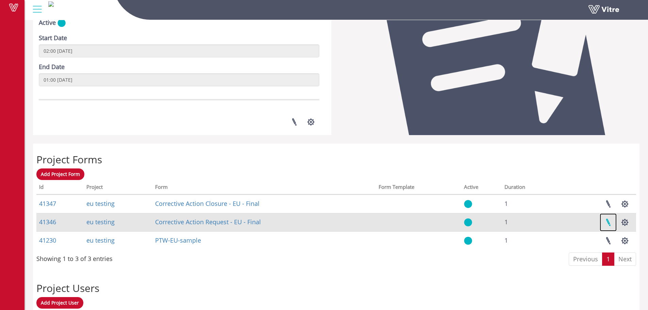
click at [610, 225] on link at bounding box center [607, 222] width 17 height 18
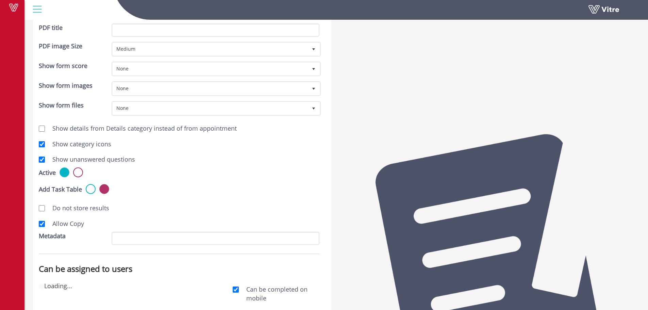
scroll to position [224, 0]
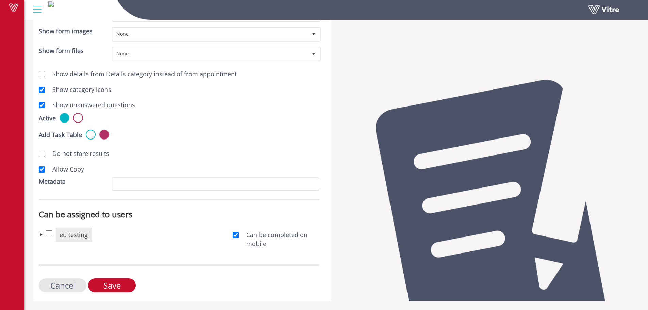
click at [40, 235] on span at bounding box center [41, 234] width 5 height 5
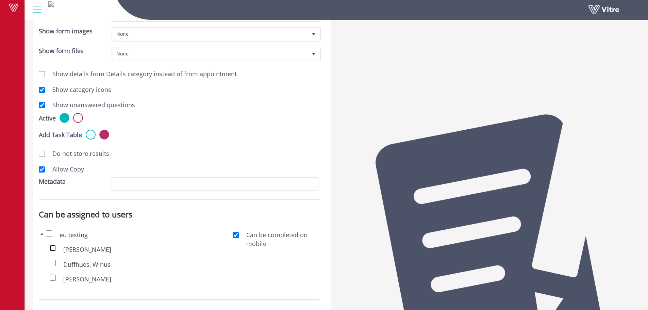
click at [52, 248] on input "checkbox" at bounding box center [53, 248] width 6 height 6
checkbox input "true"
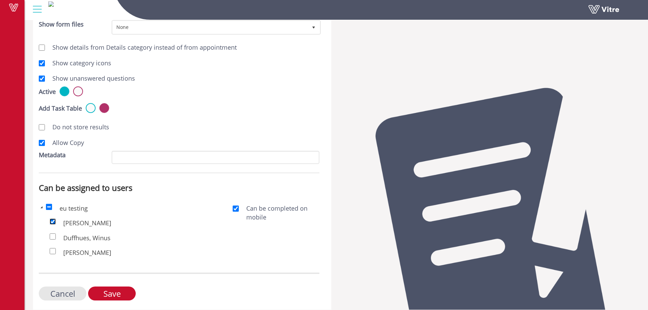
scroll to position [259, 0]
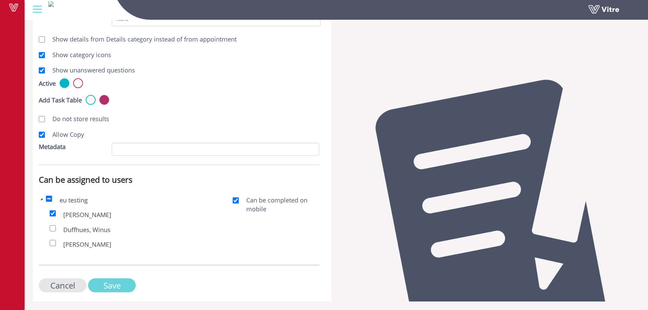
click at [115, 286] on input "Save" at bounding box center [112, 285] width 48 height 14
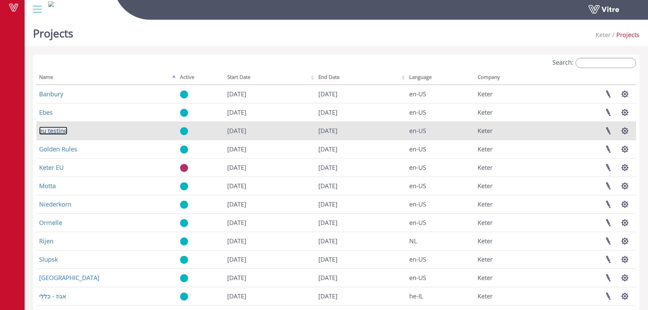
click at [54, 134] on link "eu testing" at bounding box center [53, 130] width 28 height 8
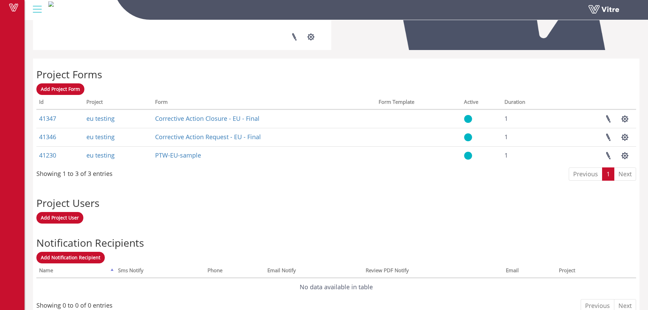
scroll to position [238, 0]
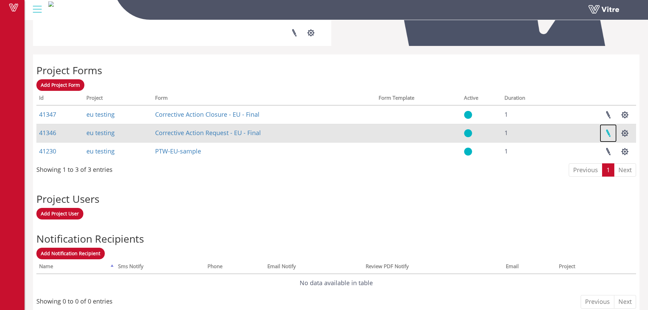
click at [608, 134] on link at bounding box center [607, 133] width 17 height 18
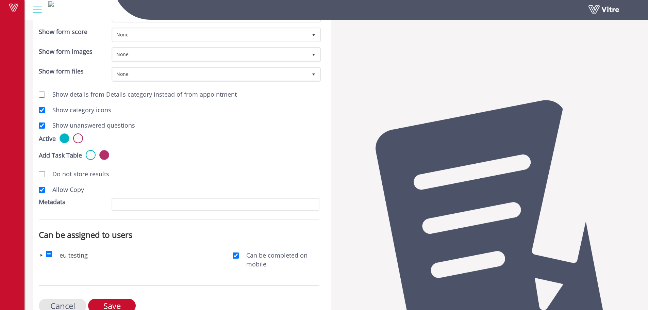
scroll to position [224, 0]
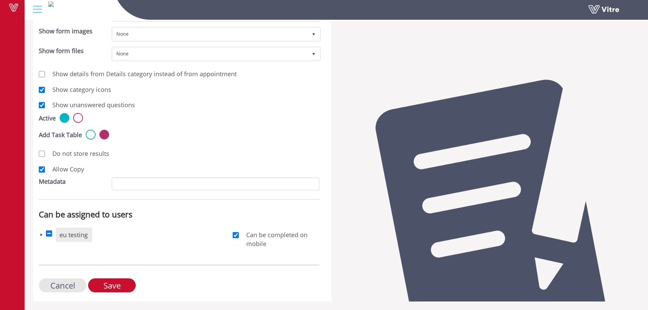
click at [41, 233] on span at bounding box center [41, 234] width 5 height 5
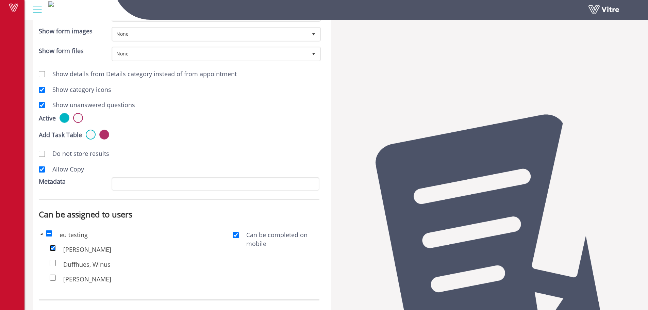
click at [51, 246] on input "checkbox" at bounding box center [53, 248] width 6 height 6
checkbox input "false"
click at [42, 233] on span at bounding box center [41, 233] width 5 height 5
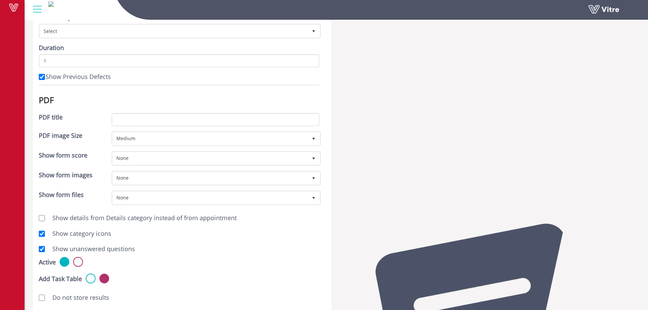
scroll to position [0, 0]
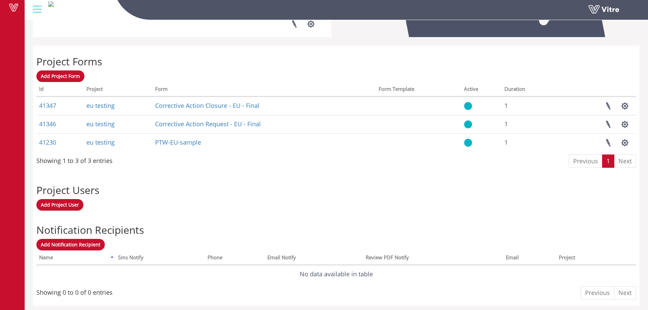
scroll to position [251, 0]
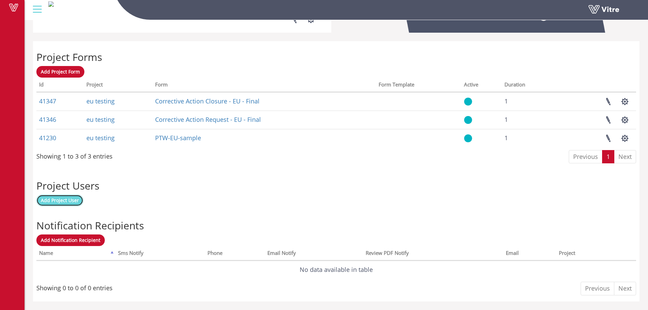
click at [51, 200] on span "Add Project User" at bounding box center [60, 200] width 38 height 6
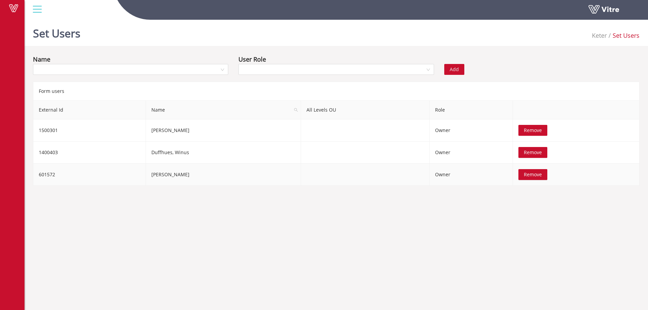
click at [540, 176] on span "Remove" at bounding box center [533, 174] width 18 height 7
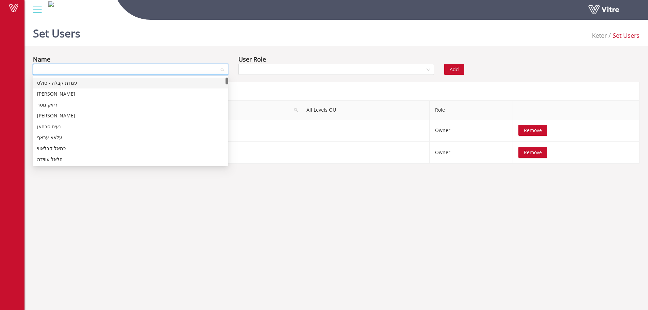
click at [213, 70] on input "search" at bounding box center [128, 69] width 182 height 10
type input "dean"
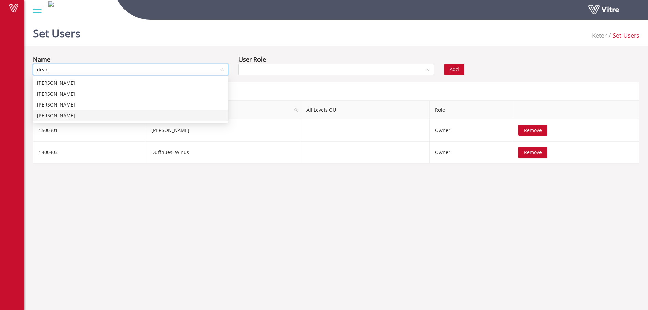
click at [84, 116] on div "DEAN MIDDLEMORE" at bounding box center [130, 115] width 187 height 7
click at [323, 70] on input "search" at bounding box center [333, 69] width 182 height 10
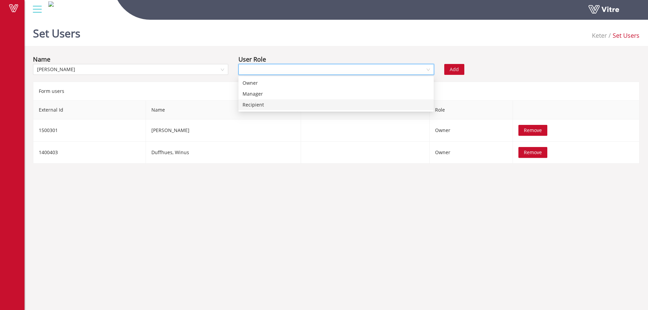
click at [303, 107] on div "Recipient" at bounding box center [335, 104] width 187 height 7
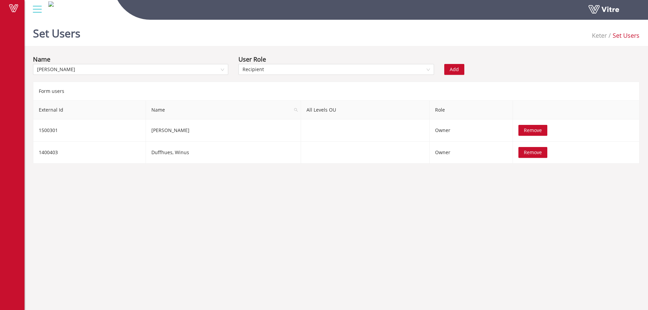
click at [456, 69] on span "Add" at bounding box center [453, 69] width 9 height 7
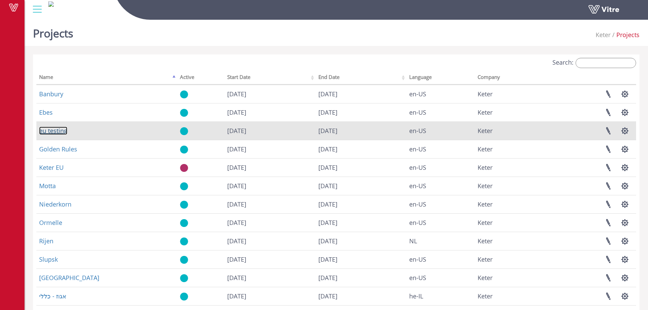
click at [50, 131] on link "eu testing" at bounding box center [53, 130] width 28 height 8
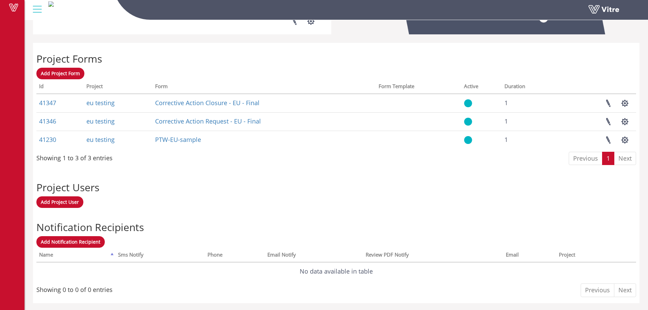
scroll to position [251, 0]
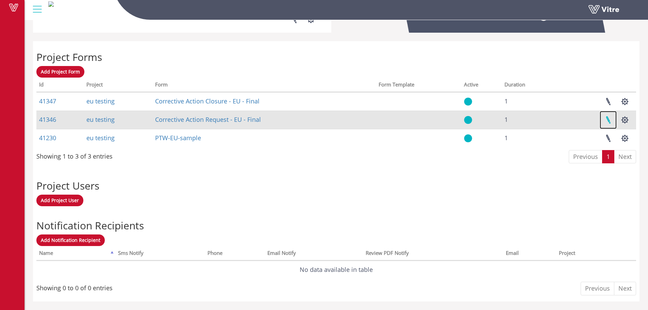
click at [608, 120] on link at bounding box center [607, 120] width 17 height 18
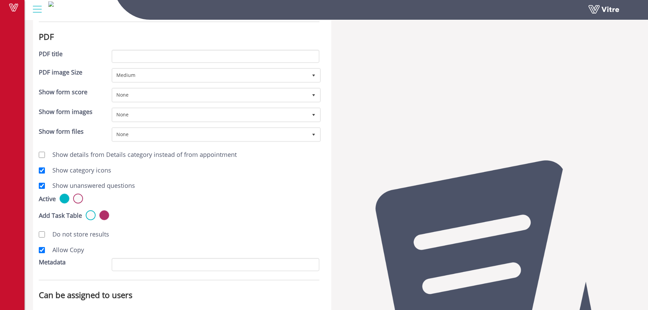
scroll to position [224, 0]
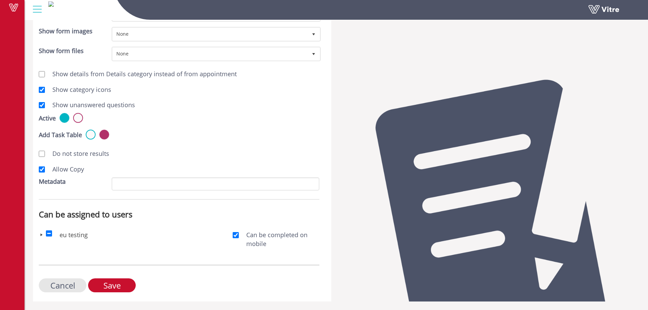
click at [41, 234] on span at bounding box center [41, 234] width 5 height 5
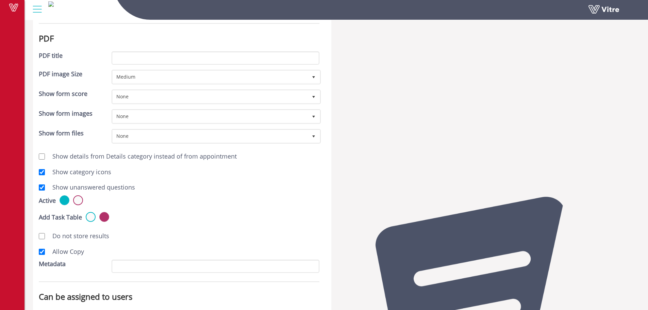
scroll to position [259, 0]
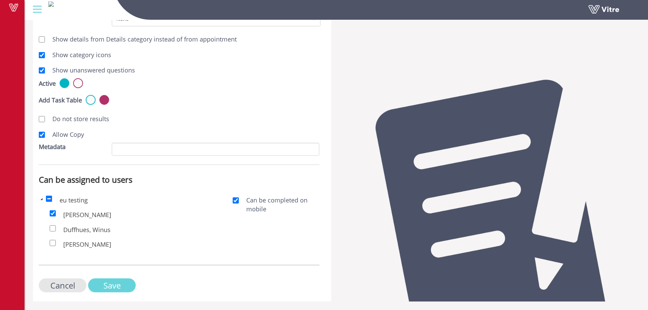
click at [119, 285] on input "Save" at bounding box center [112, 285] width 48 height 14
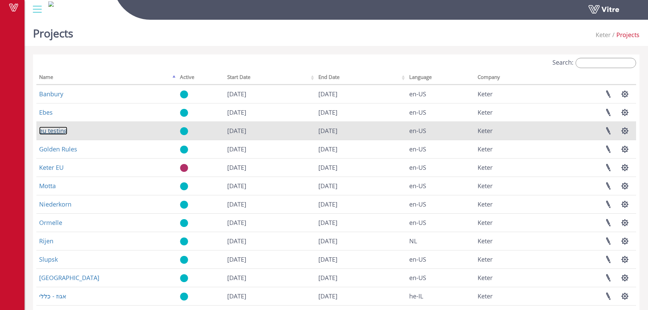
click at [54, 133] on link "eu testing" at bounding box center [53, 130] width 28 height 8
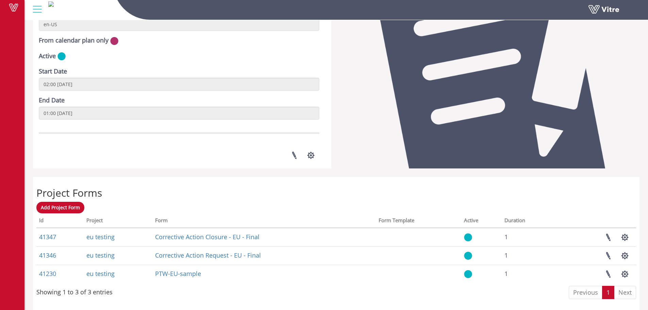
scroll to position [238, 0]
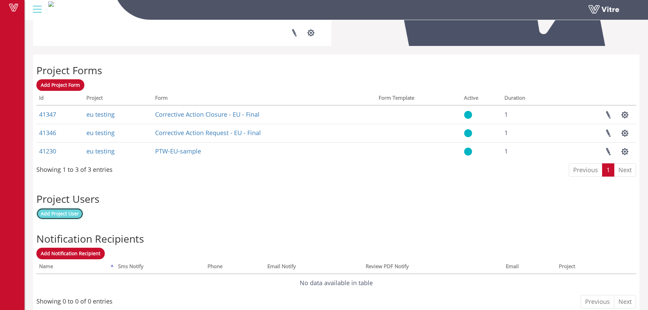
click at [60, 214] on span "Add Project User" at bounding box center [60, 213] width 38 height 6
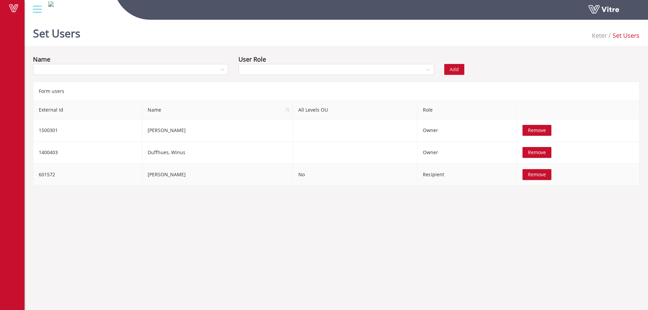
click at [536, 176] on span "Remove" at bounding box center [537, 174] width 18 height 7
click at [173, 66] on input "search" at bounding box center [128, 69] width 182 height 10
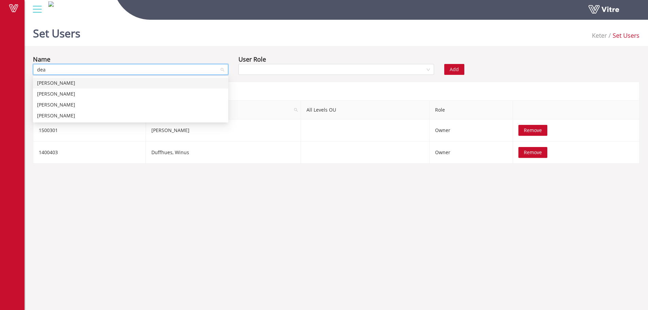
type input "dean"
click at [144, 116] on div "[PERSON_NAME]" at bounding box center [130, 115] width 187 height 7
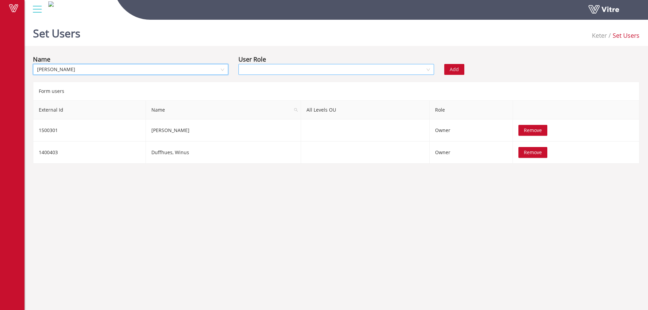
click at [337, 65] on input "search" at bounding box center [333, 69] width 182 height 10
click at [312, 82] on div "Owner" at bounding box center [335, 82] width 187 height 7
click at [448, 73] on button "Add" at bounding box center [454, 69] width 20 height 11
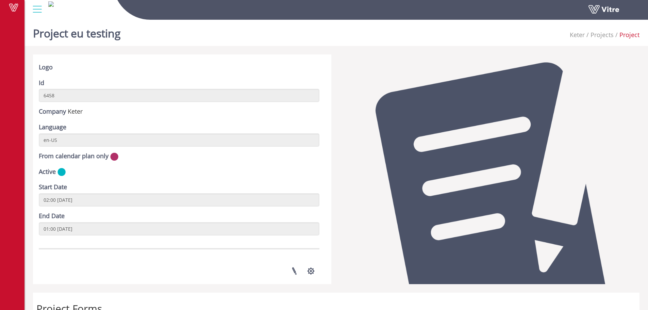
scroll to position [238, 0]
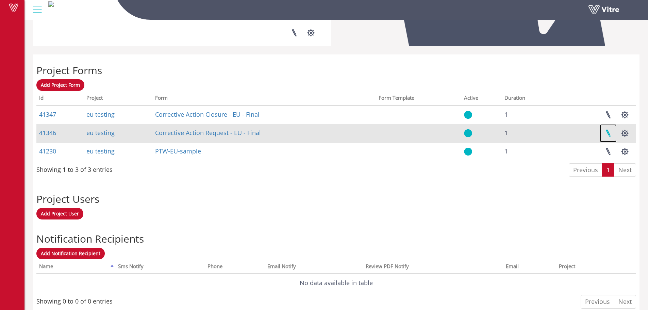
click at [606, 132] on link at bounding box center [607, 133] width 17 height 18
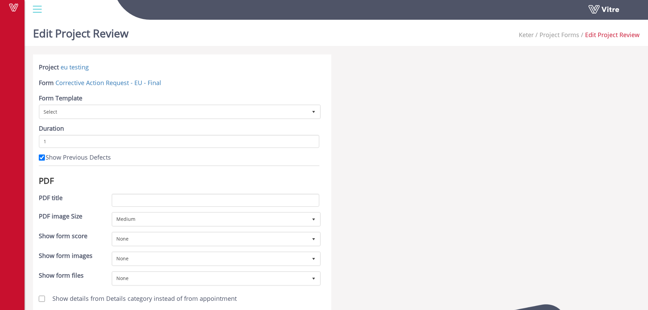
scroll to position [224, 0]
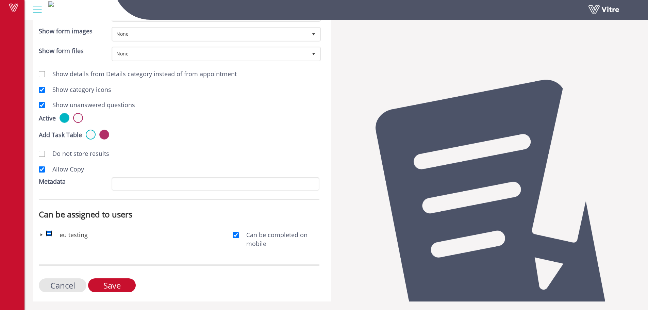
click at [47, 235] on input "checkbox" at bounding box center [49, 233] width 6 height 6
click at [49, 231] on input "checkbox" at bounding box center [49, 233] width 6 height 6
checkbox input "false"
click at [39, 235] on span at bounding box center [41, 234] width 5 height 5
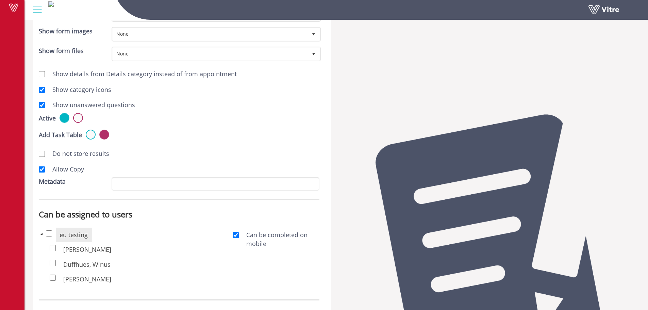
click at [39, 235] on span at bounding box center [41, 233] width 5 height 5
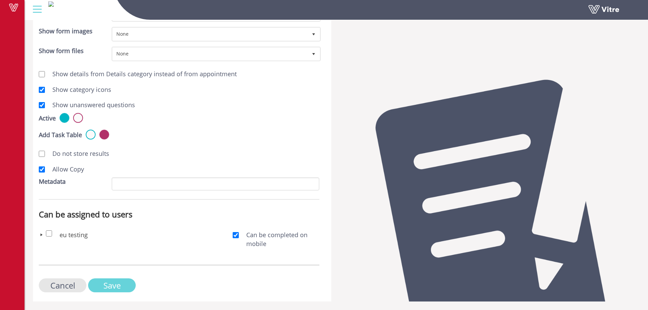
click at [116, 283] on input "Save" at bounding box center [112, 285] width 48 height 14
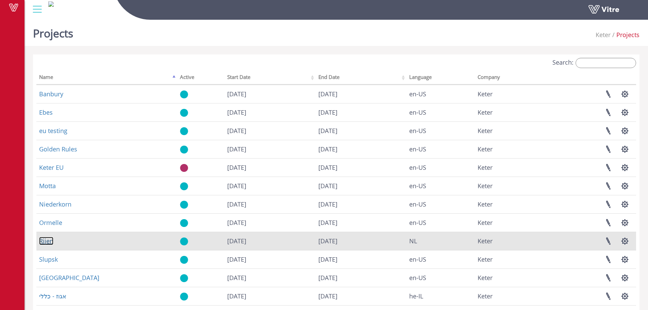
click at [51, 241] on link "Rijen" at bounding box center [46, 241] width 14 height 8
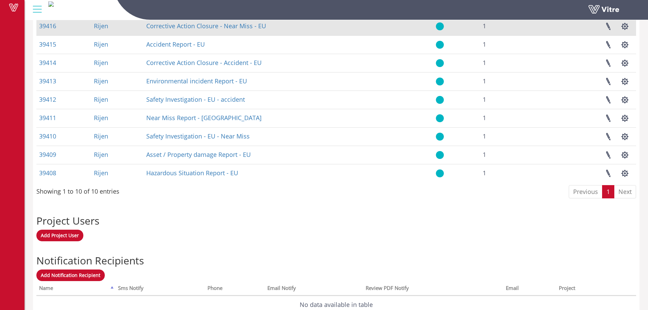
scroll to position [380, 0]
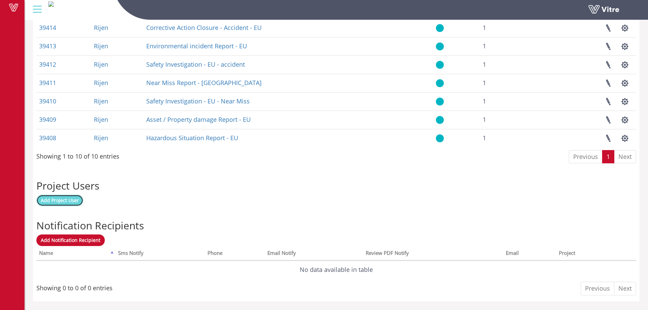
click at [78, 202] on span "Add Project User" at bounding box center [60, 200] width 38 height 6
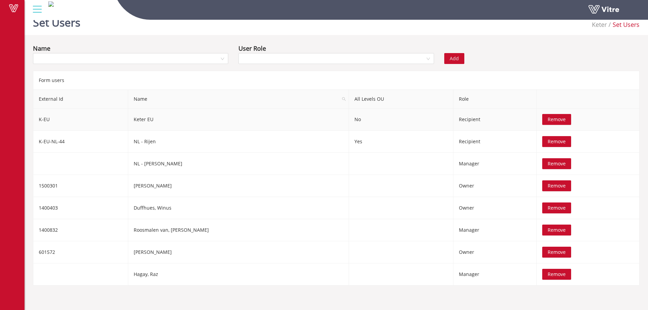
scroll to position [17, 0]
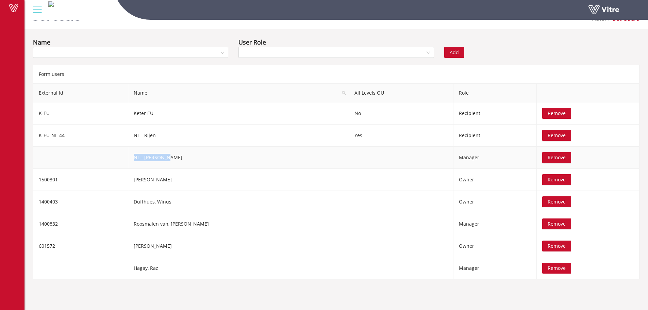
drag, startPoint x: 181, startPoint y: 159, endPoint x: 143, endPoint y: 159, distance: 37.4
click at [143, 159] on td "NL - Rijen HSE" at bounding box center [238, 158] width 221 height 22
click at [529, 47] on div "Add" at bounding box center [490, 47] width 103 height 20
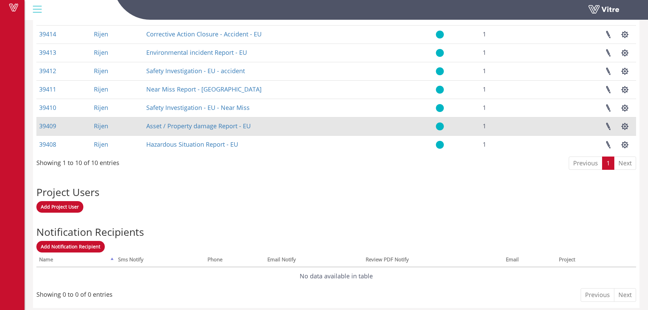
scroll to position [380, 0]
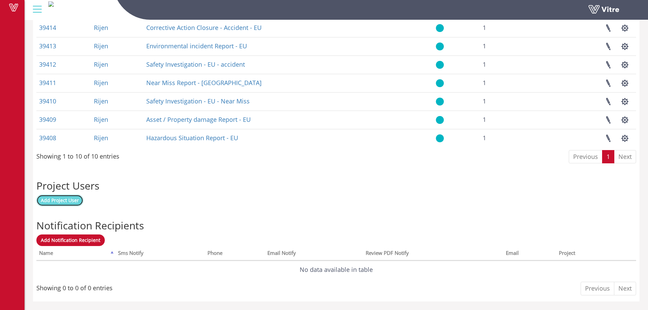
click at [61, 199] on span "Add Project User" at bounding box center [60, 200] width 38 height 6
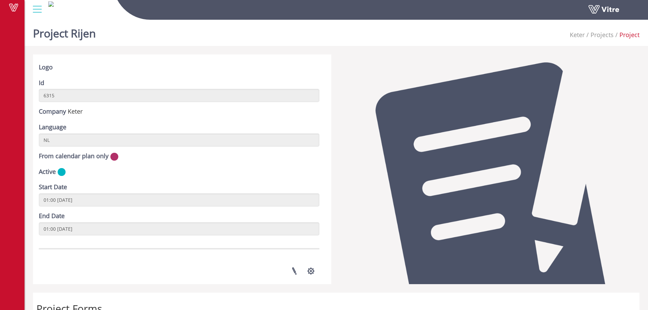
scroll to position [182, 0]
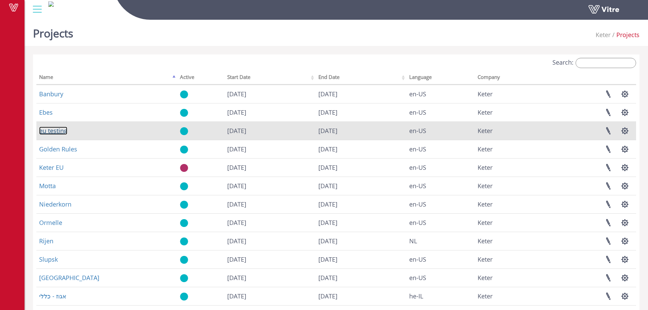
click at [52, 126] on link "eu testing" at bounding box center [53, 130] width 28 height 8
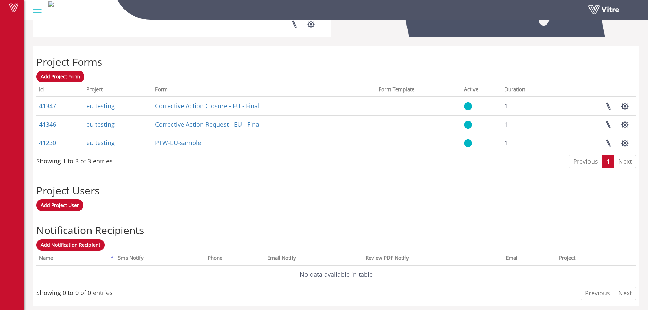
scroll to position [251, 0]
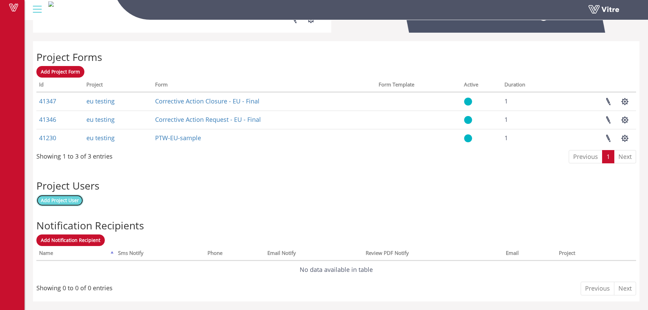
click at [72, 200] on span "Add Project User" at bounding box center [60, 200] width 38 height 6
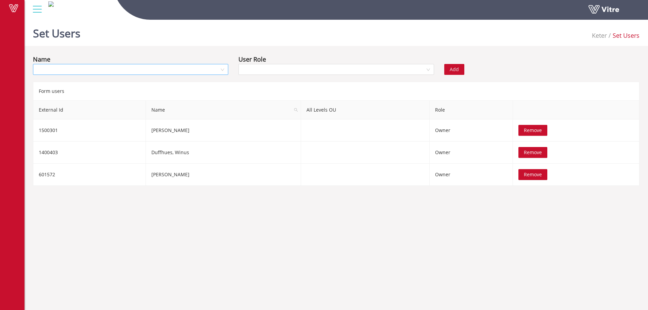
click at [210, 69] on input "search" at bounding box center [128, 69] width 182 height 10
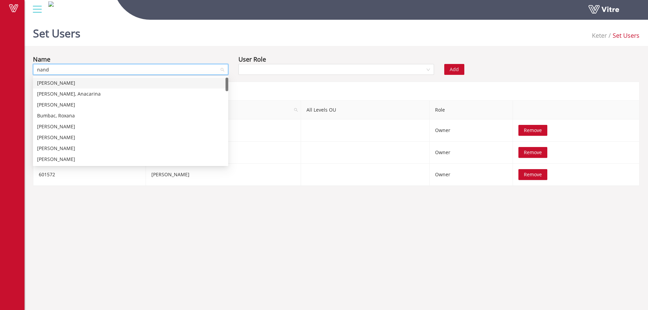
type input "nando"
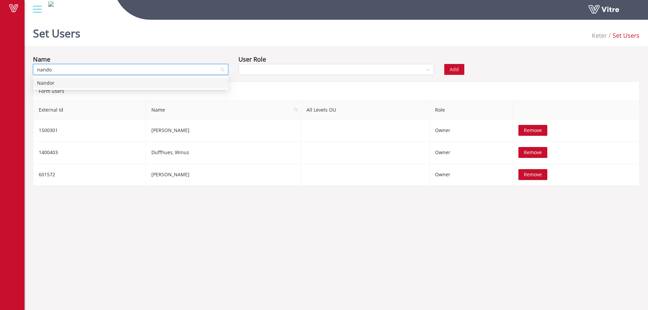
click at [151, 83] on div "Nandor" at bounding box center [130, 82] width 187 height 7
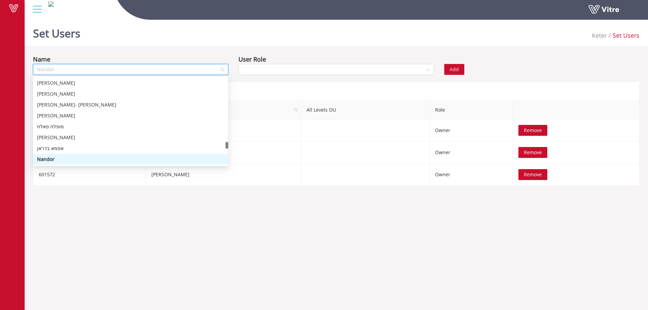
drag, startPoint x: 80, startPoint y: 68, endPoint x: 0, endPoint y: 56, distance: 81.2
click at [0, 56] on div "Vitre Set Users Keter Set Users Name Nandor User Role Add Form users External I…" at bounding box center [324, 101] width 648 height 169
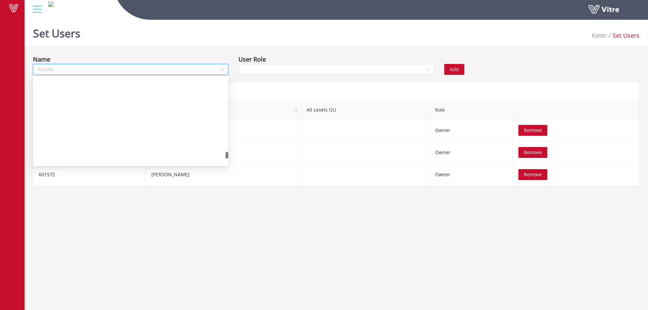
scroll to position [9615, 0]
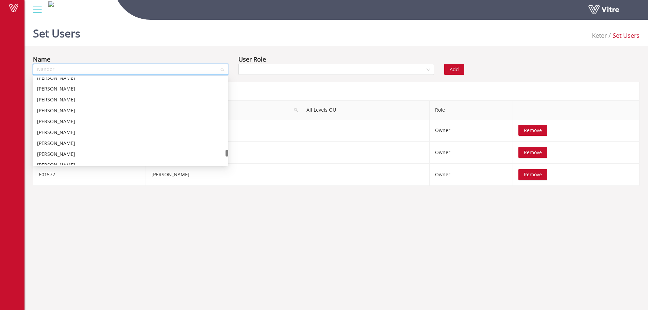
drag, startPoint x: 226, startPoint y: 145, endPoint x: 226, endPoint y: 153, distance: 7.8
click at [226, 153] on div at bounding box center [226, 153] width 3 height 7
click at [274, 214] on body "Vitre Set Users Keter Set Users Name Nandor User Role Add Form users External I…" at bounding box center [324, 172] width 648 height 310
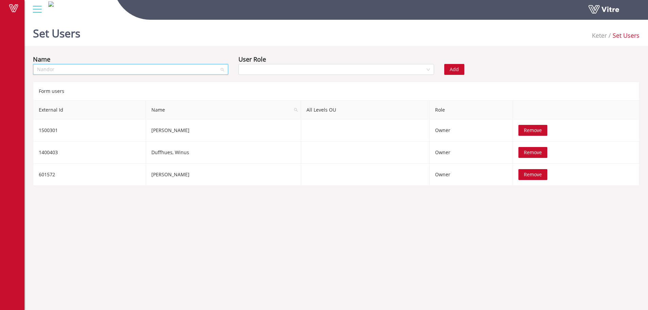
click at [63, 73] on span "Nandor" at bounding box center [130, 69] width 187 height 10
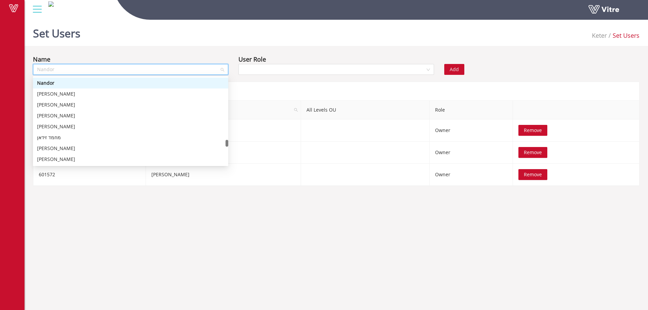
click at [43, 81] on div "Nandor" at bounding box center [130, 82] width 187 height 7
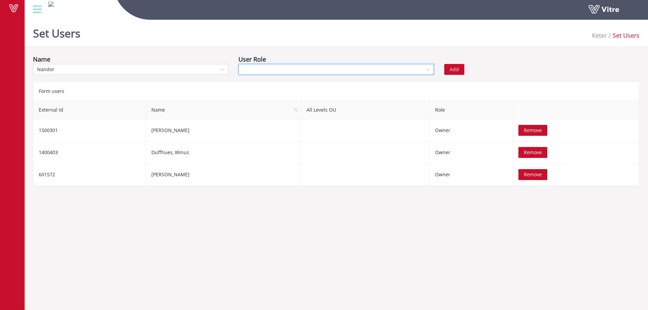
click at [267, 65] on input "search" at bounding box center [333, 69] width 182 height 10
click at [264, 106] on div "Recipient" at bounding box center [335, 104] width 187 height 7
click at [448, 70] on button "Add" at bounding box center [454, 69] width 20 height 11
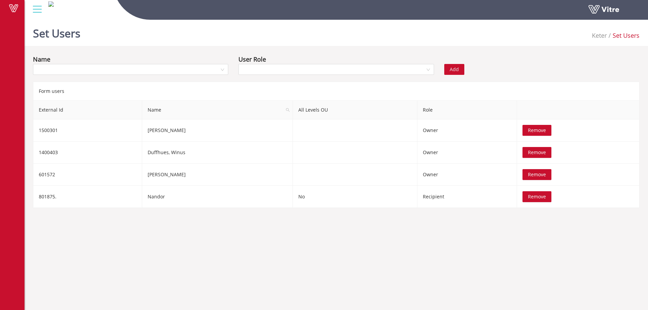
click at [551, 65] on div "Name User Role Add" at bounding box center [336, 66] width 616 height 24
click at [346, 20] on div "Vitre" at bounding box center [335, 10] width 623 height 20
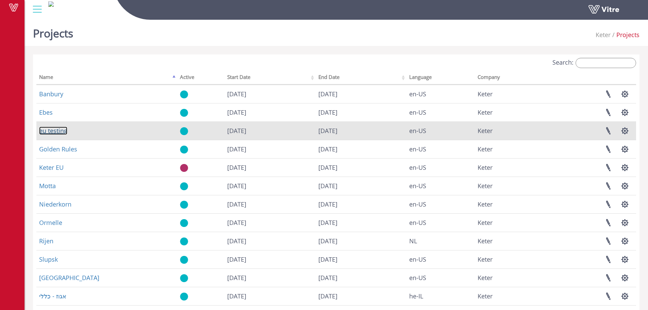
click at [58, 132] on link "eu testing" at bounding box center [53, 130] width 28 height 8
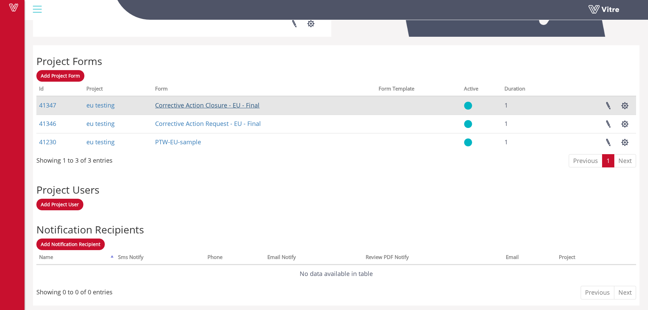
scroll to position [251, 0]
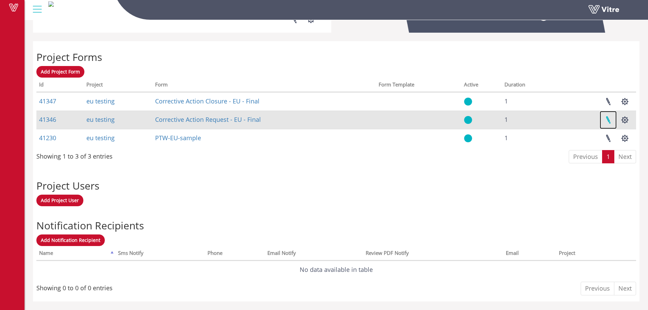
click at [610, 120] on link at bounding box center [607, 120] width 17 height 18
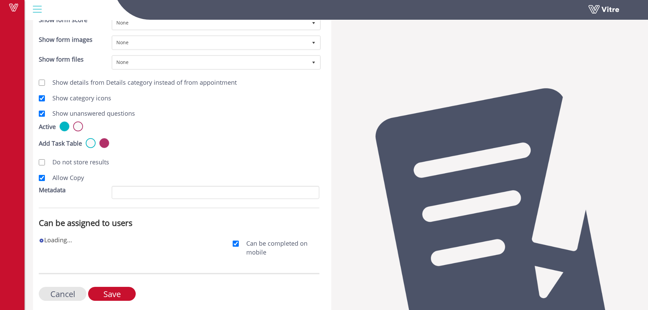
scroll to position [224, 0]
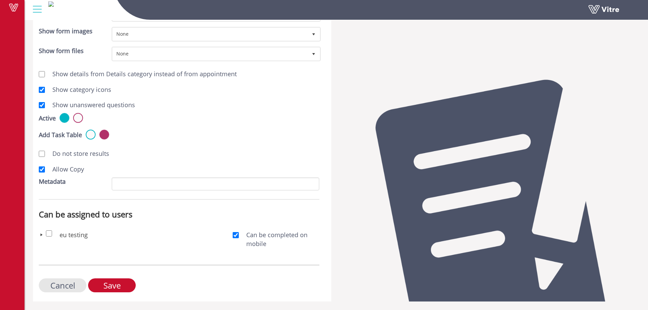
click at [41, 234] on span at bounding box center [41, 234] width 5 height 5
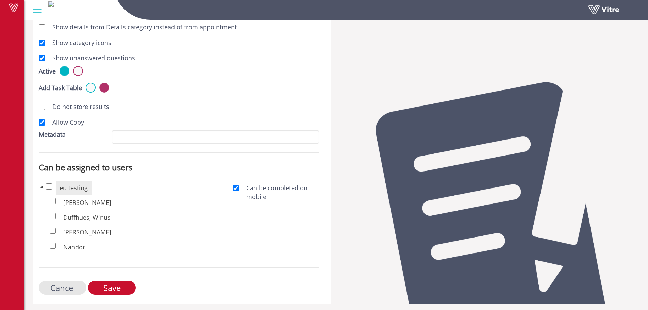
scroll to position [274, 0]
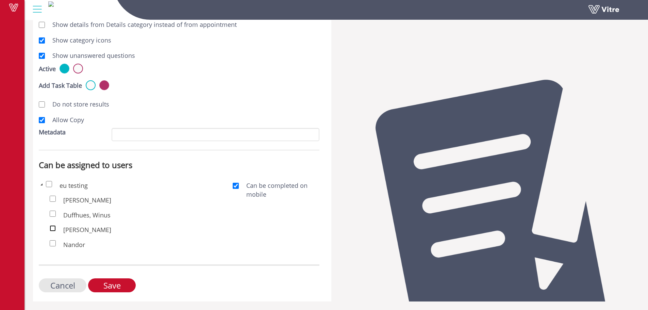
click at [51, 228] on input "checkbox" at bounding box center [53, 228] width 6 height 6
checkbox input "true"
click at [53, 197] on input "checkbox" at bounding box center [53, 199] width 6 height 6
checkbox input "true"
click at [119, 285] on input "Save" at bounding box center [112, 285] width 48 height 14
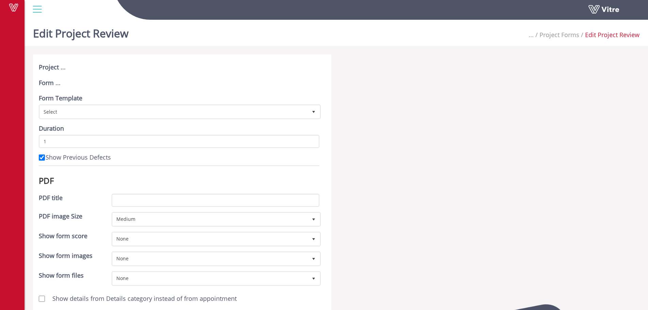
scroll to position [224, 0]
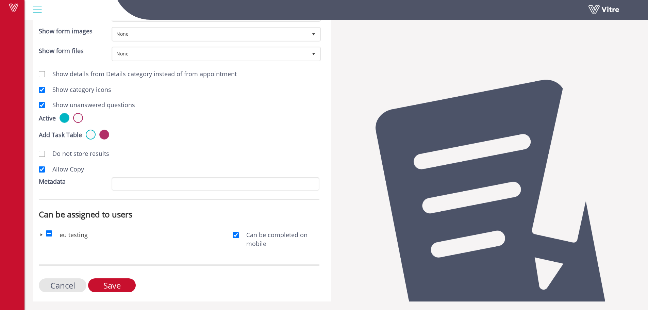
click at [40, 236] on span at bounding box center [41, 234] width 5 height 5
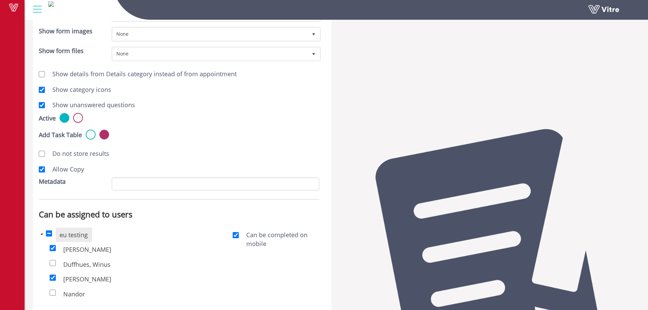
click at [40, 236] on span at bounding box center [41, 233] width 5 height 5
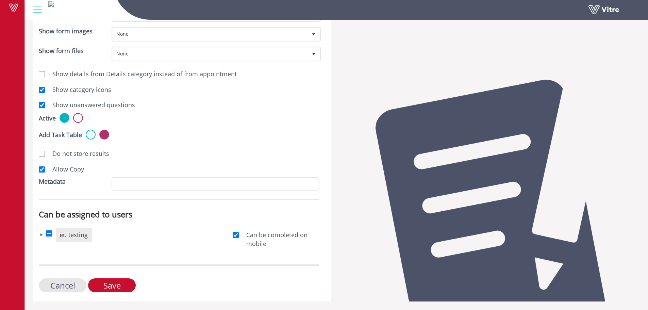
click at [40, 235] on span at bounding box center [41, 234] width 5 height 5
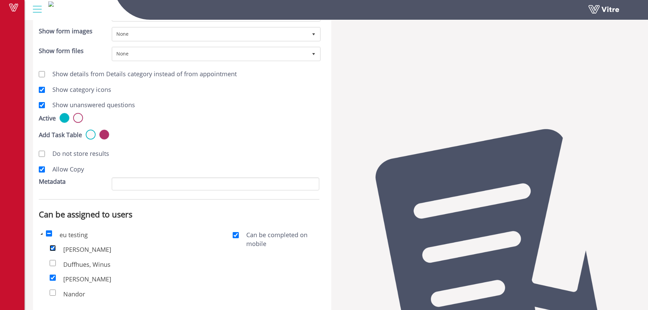
drag, startPoint x: 52, startPoint y: 248, endPoint x: 55, endPoint y: 261, distance: 14.3
click at [52, 248] on input "checkbox" at bounding box center [53, 248] width 6 height 6
checkbox input "false"
click at [53, 274] on div "[PERSON_NAME]" at bounding box center [136, 279] width 173 height 15
click at [54, 277] on input "checkbox" at bounding box center [53, 277] width 6 height 6
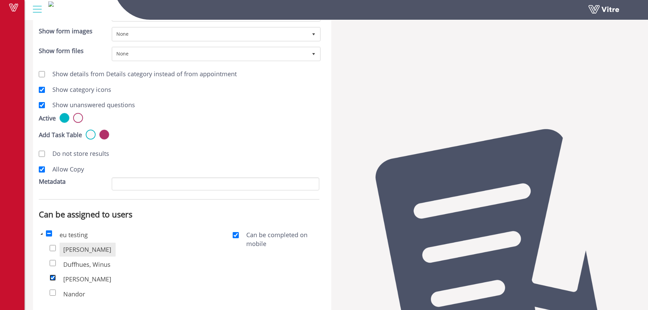
checkbox input "false"
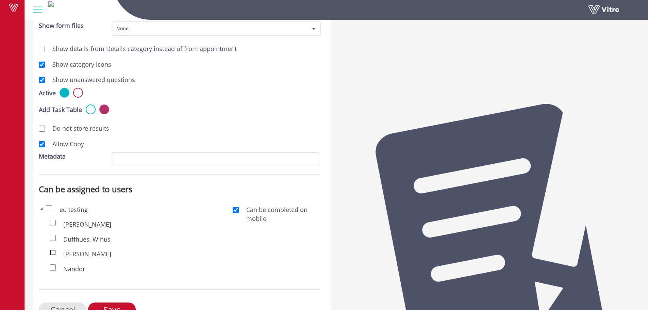
scroll to position [274, 0]
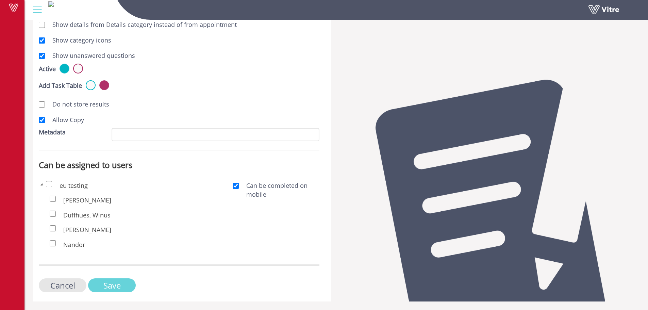
click at [114, 284] on input "Save" at bounding box center [112, 285] width 48 height 14
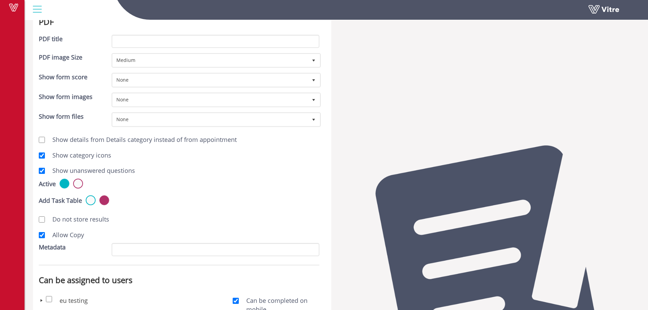
scroll to position [224, 0]
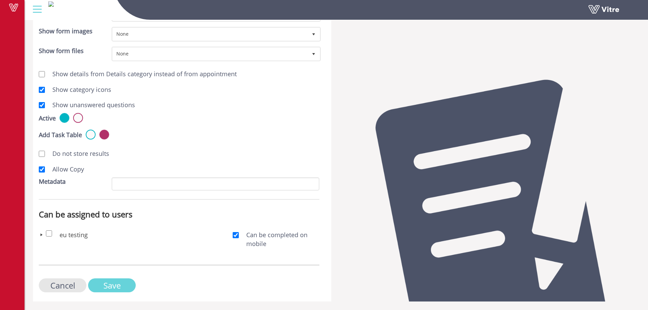
click at [105, 286] on input "Save" at bounding box center [112, 285] width 48 height 14
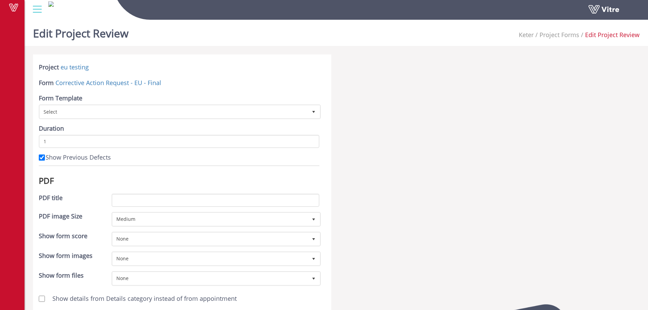
scroll to position [224, 0]
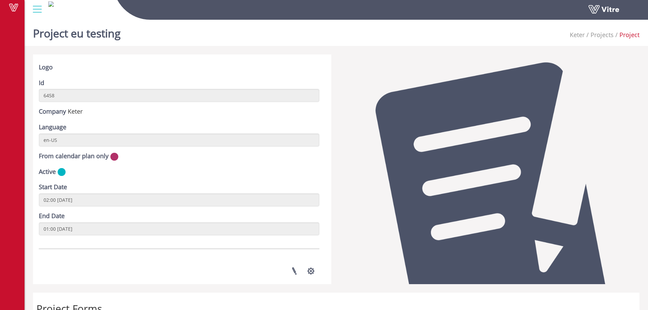
scroll to position [117, 0]
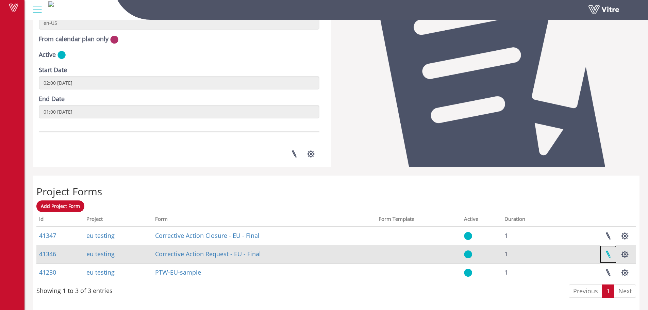
click at [611, 253] on link at bounding box center [607, 254] width 17 height 18
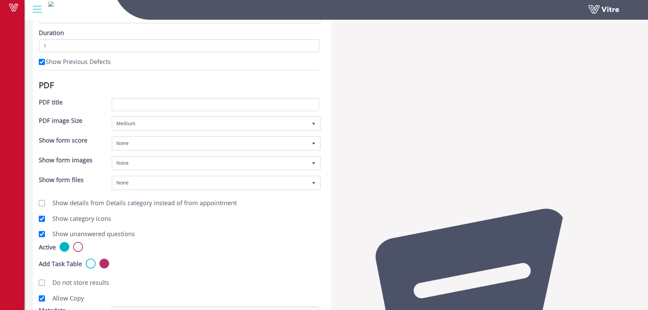
scroll to position [224, 0]
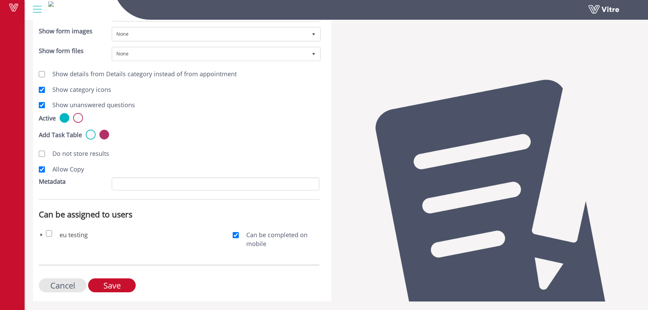
click at [41, 234] on span at bounding box center [41, 234] width 5 height 5
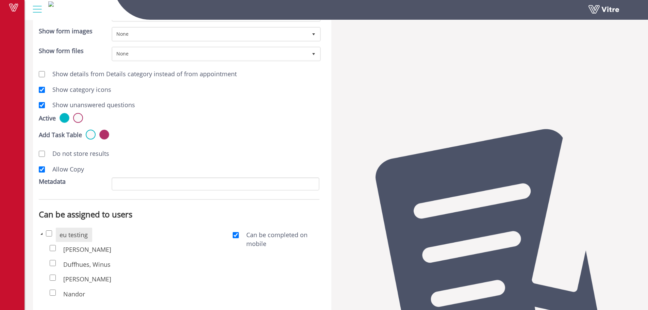
click at [41, 234] on span at bounding box center [41, 233] width 5 height 5
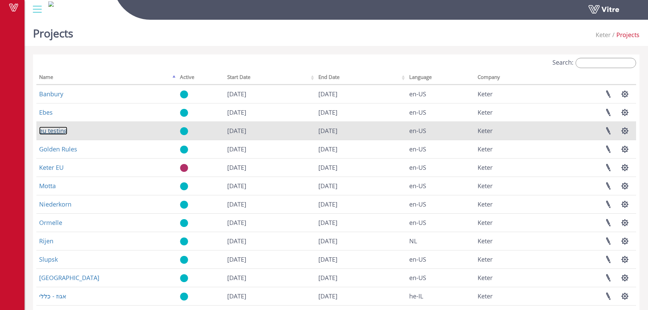
click at [45, 131] on link "eu testing" at bounding box center [53, 130] width 28 height 8
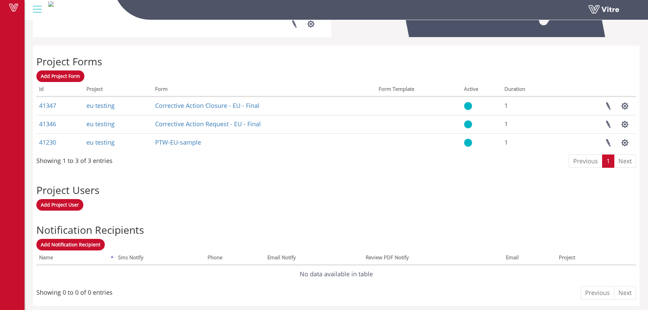
scroll to position [251, 0]
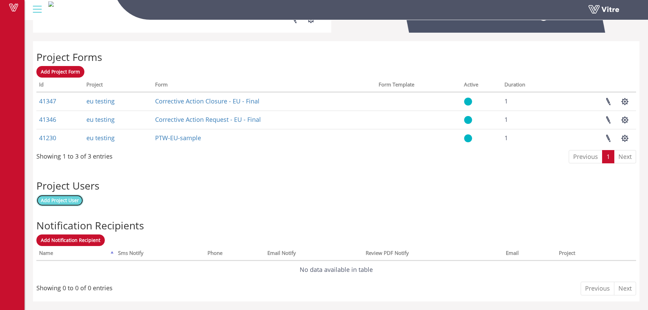
click at [68, 200] on span "Add Project User" at bounding box center [60, 200] width 38 height 6
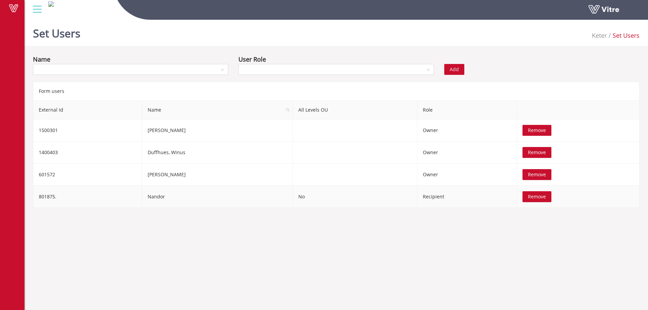
click at [541, 198] on span "Remove" at bounding box center [537, 196] width 18 height 7
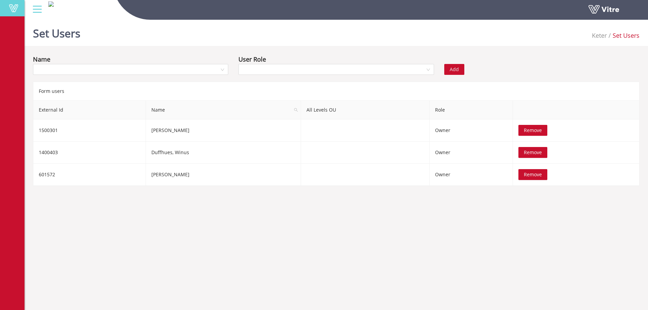
click at [13, 6] on span at bounding box center [13, 8] width 17 height 8
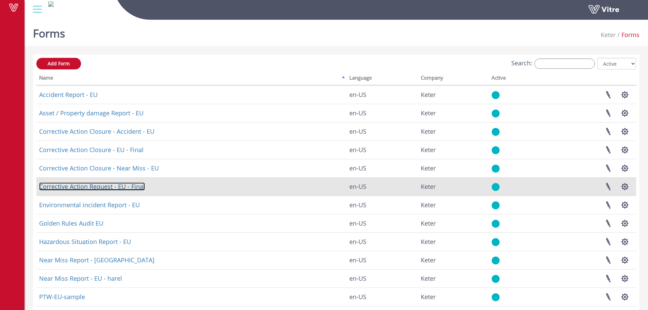
click at [136, 185] on link "Corrective Action Request - EU - Final" at bounding box center [92, 186] width 106 height 8
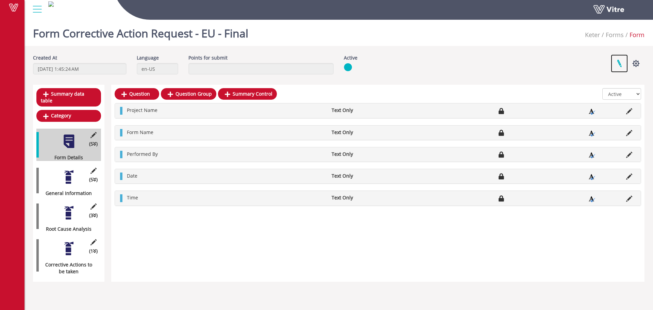
click at [619, 65] on link at bounding box center [619, 63] width 17 height 18
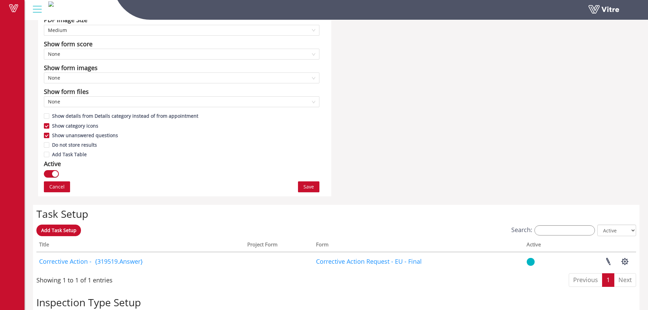
scroll to position [442, 0]
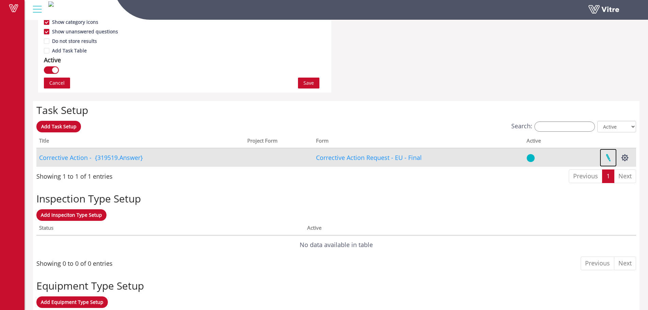
click at [611, 160] on link at bounding box center [607, 158] width 17 height 18
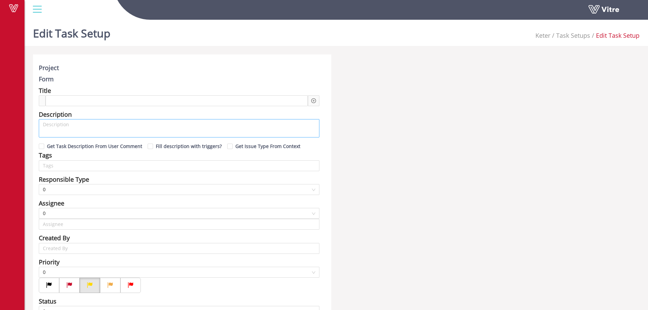
type input "[PERSON_NAME]"
type input "24"
checkbox input "true"
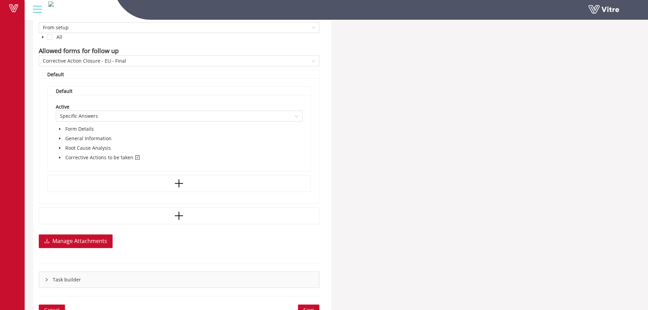
scroll to position [408, 0]
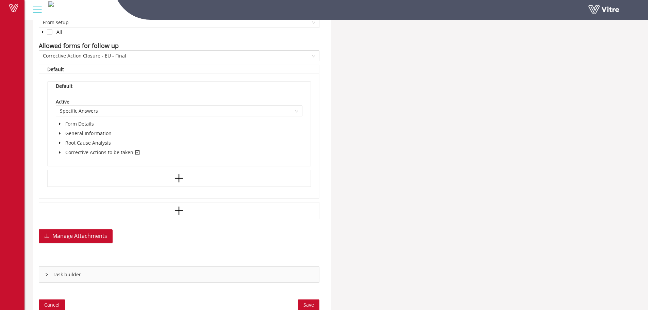
click at [60, 151] on icon "caret-down" at bounding box center [59, 152] width 3 height 3
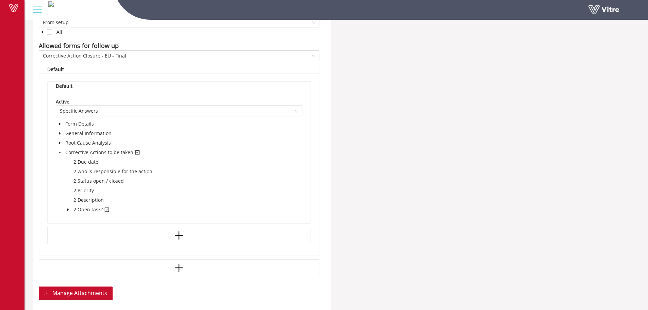
click at [68, 209] on icon "caret-down" at bounding box center [67, 209] width 1 height 2
click at [62, 151] on span at bounding box center [60, 152] width 8 height 8
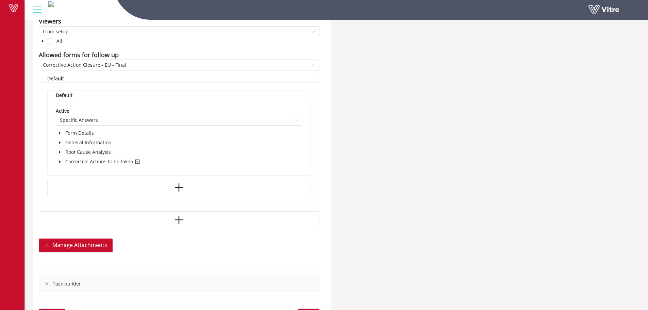
scroll to position [412, 0]
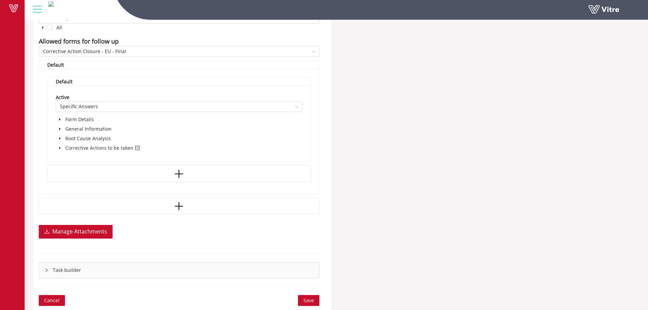
click at [315, 303] on button "Save" at bounding box center [308, 300] width 21 height 11
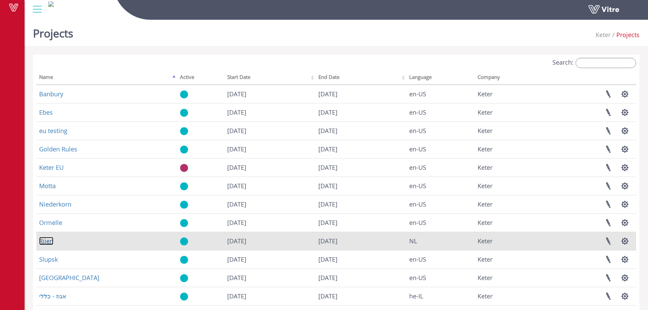
click at [41, 241] on link "Rijen" at bounding box center [46, 241] width 14 height 8
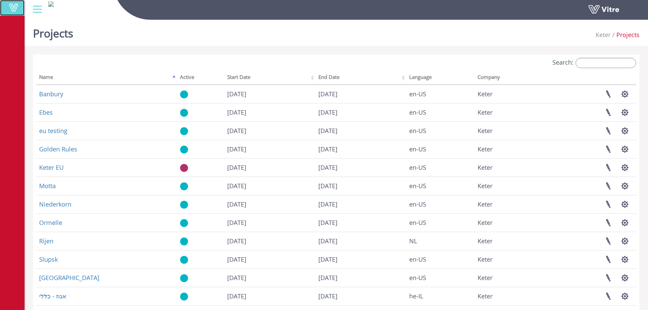
click at [14, 6] on span at bounding box center [13, 7] width 17 height 8
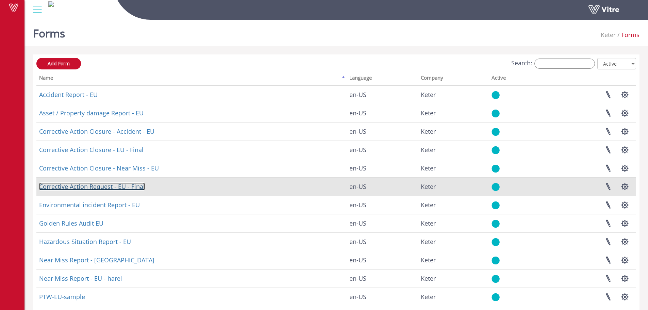
click at [99, 187] on link "Corrective Action Request - EU - Final" at bounding box center [92, 186] width 106 height 8
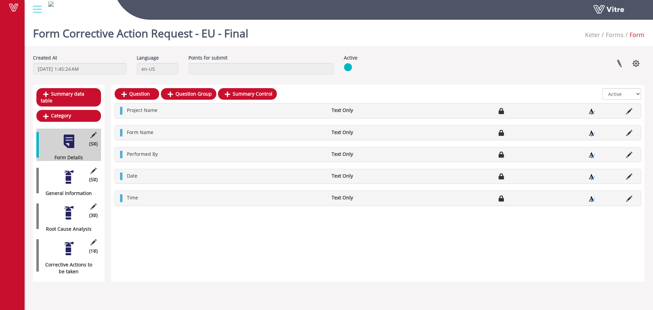
click at [67, 170] on div at bounding box center [68, 176] width 15 height 15
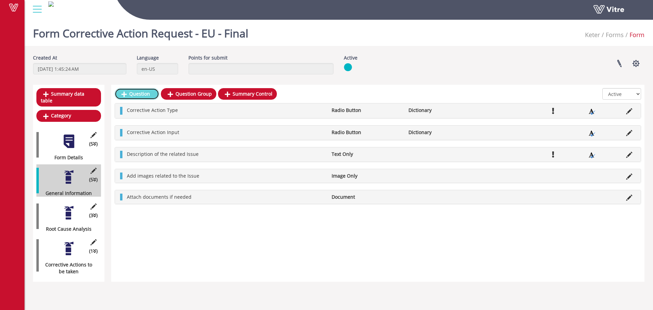
click at [152, 99] on link "Question" at bounding box center [137, 94] width 45 height 12
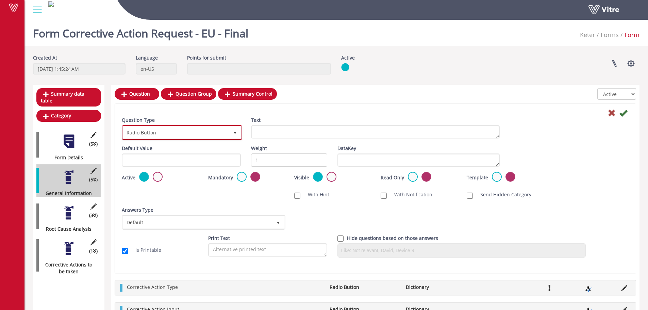
click at [171, 136] on span "Radio Button" at bounding box center [176, 132] width 106 height 12
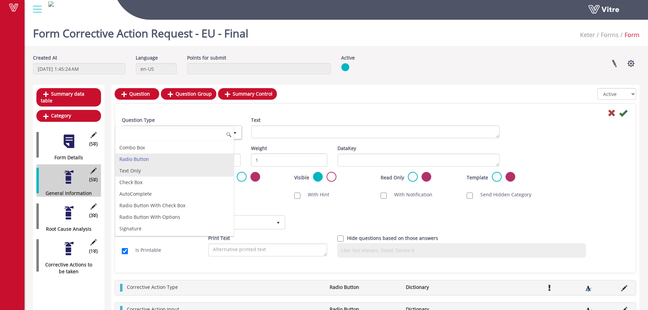
click at [160, 170] on li "Text Only" at bounding box center [174, 171] width 118 height 12
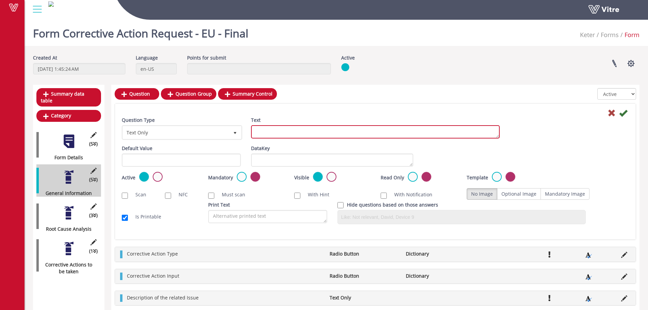
click at [270, 131] on textarea "Text" at bounding box center [375, 131] width 249 height 13
type textarea "Mark references to existing reports and/or documents"
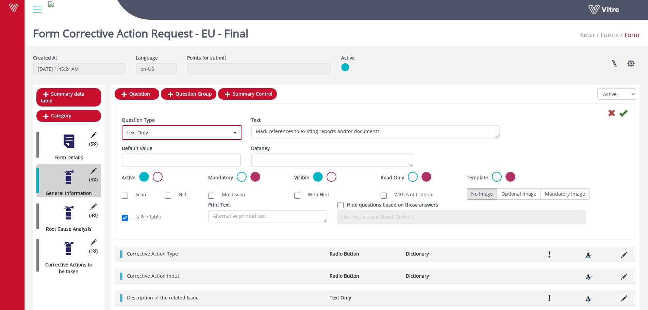
click at [199, 133] on span "Text Only" at bounding box center [176, 132] width 106 height 12
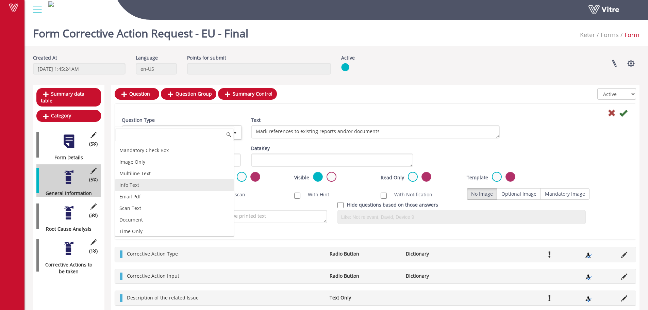
scroll to position [102, 0]
click at [138, 164] on li "Digits Only" at bounding box center [174, 161] width 118 height 12
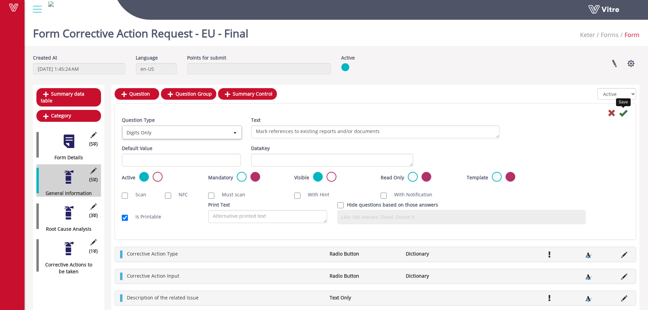
click at [621, 111] on icon at bounding box center [623, 113] width 8 height 8
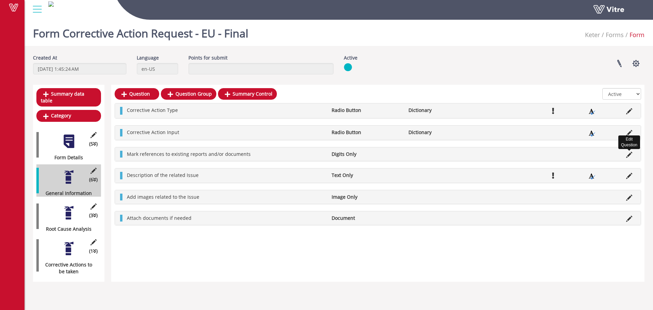
click at [627, 154] on icon at bounding box center [629, 155] width 6 height 6
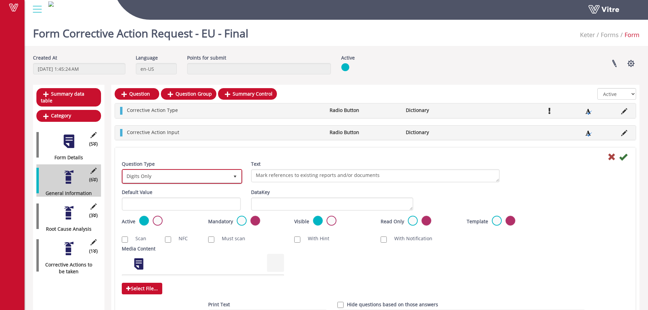
click at [168, 179] on span "Digits Only" at bounding box center [176, 176] width 106 height 12
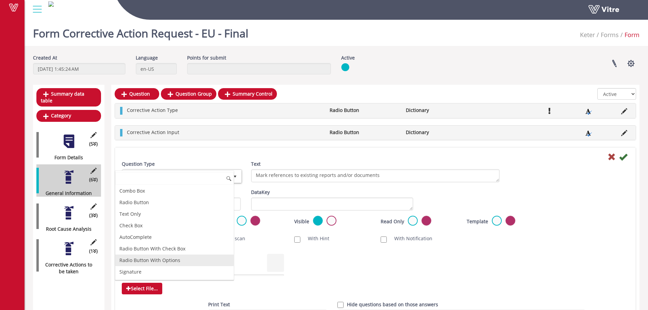
scroll to position [0, 0]
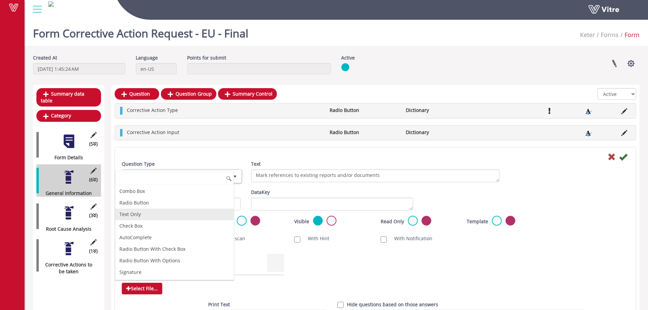
click at [147, 215] on li "Text Only" at bounding box center [174, 214] width 118 height 12
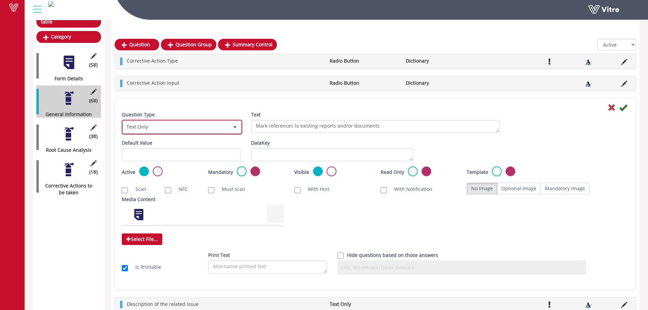
scroll to position [102, 0]
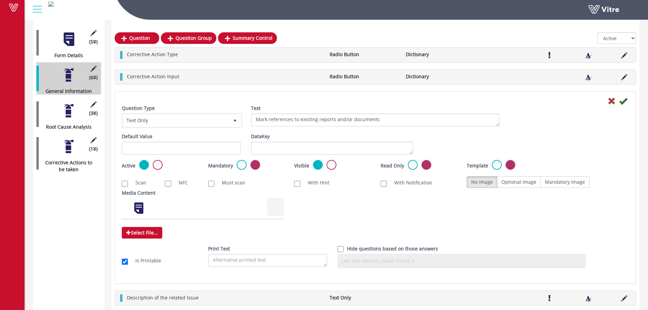
click at [622, 106] on div "Question Type Text Only 5 Text Mark references to existing reports and/or docum…" at bounding box center [375, 119] width 517 height 28
click at [622, 101] on icon at bounding box center [623, 101] width 8 height 8
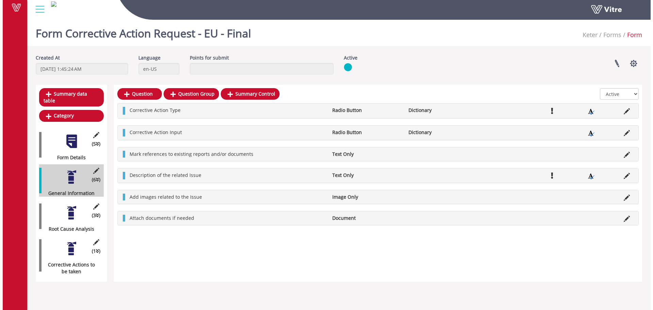
scroll to position [0, 0]
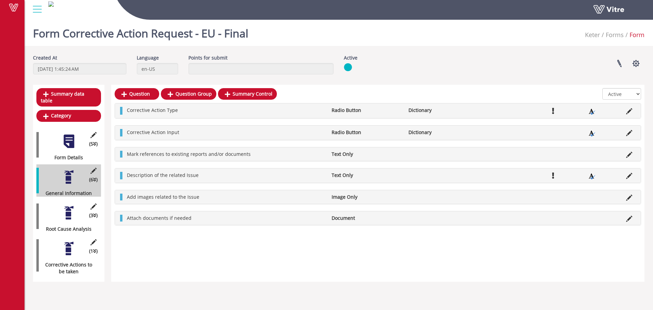
click at [237, 254] on div "Question Question Group Summary Control All Active Not Active Corrective Action…" at bounding box center [377, 183] width 533 height 197
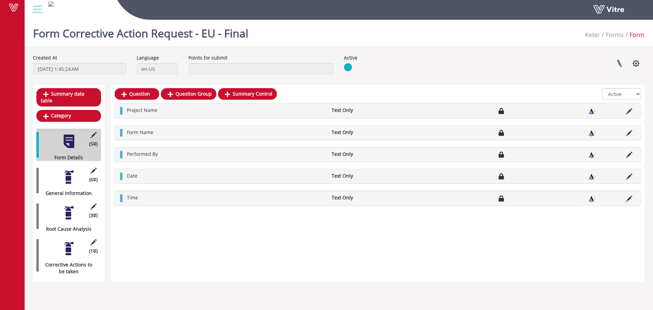
click at [75, 179] on div "(6 ) General Information" at bounding box center [68, 180] width 65 height 32
click at [71, 172] on div at bounding box center [68, 176] width 15 height 15
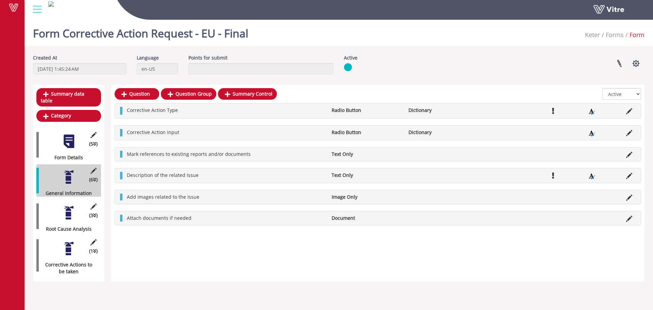
click at [469, 35] on div "Form Corrective Action Request - EU - Final Keter Forms Form" at bounding box center [338, 31] width 628 height 29
click at [313, 38] on div "Form Corrective Action Request - EU - Final Keter Forms Form" at bounding box center [338, 31] width 628 height 29
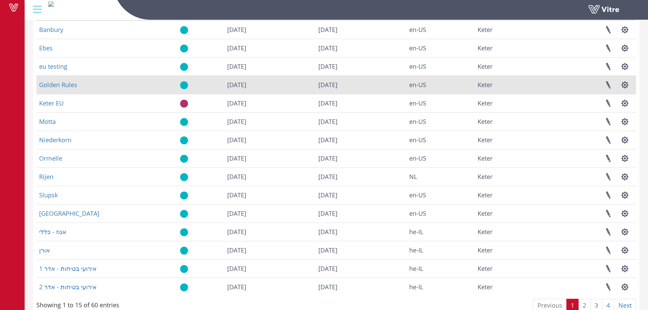
scroll to position [68, 0]
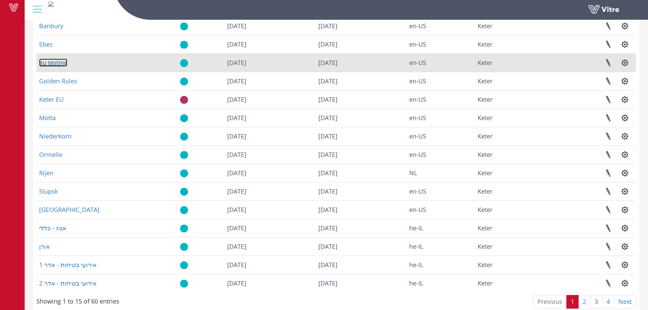
click at [58, 62] on link "eu testing" at bounding box center [53, 62] width 28 height 8
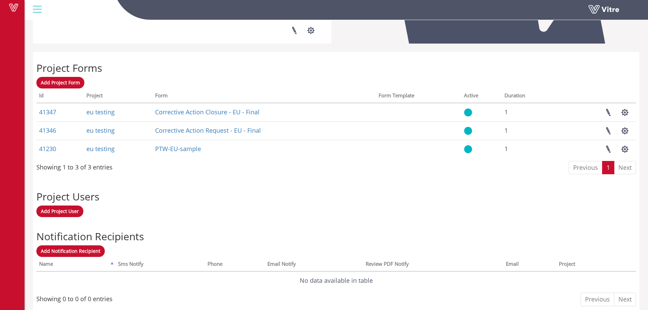
scroll to position [251, 0]
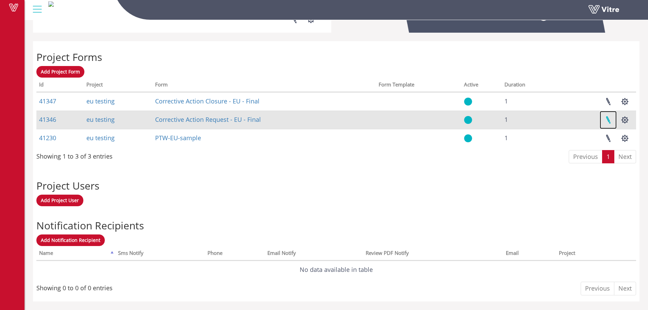
click at [607, 120] on link at bounding box center [607, 120] width 17 height 18
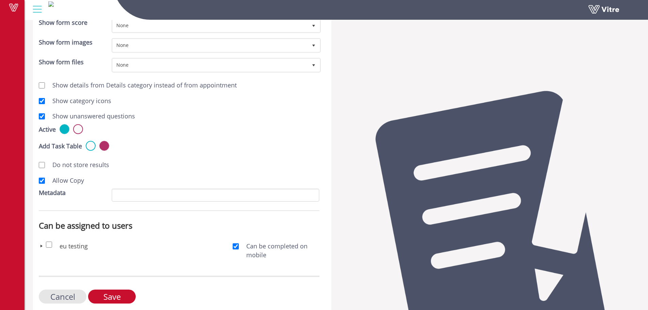
scroll to position [224, 0]
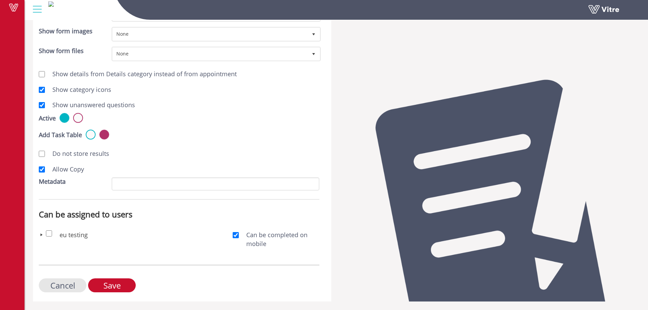
click at [43, 236] on span at bounding box center [41, 234] width 5 height 5
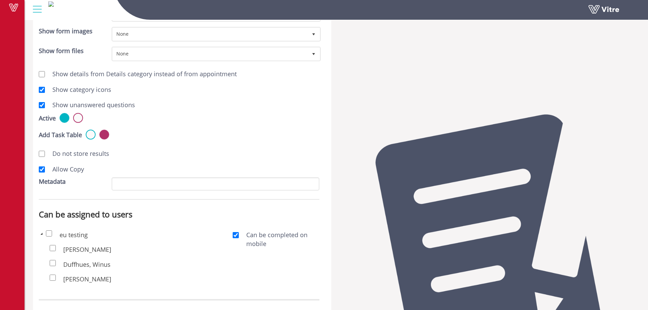
click at [300, 113] on div "Show unanswered questions" at bounding box center [179, 105] width 291 height 16
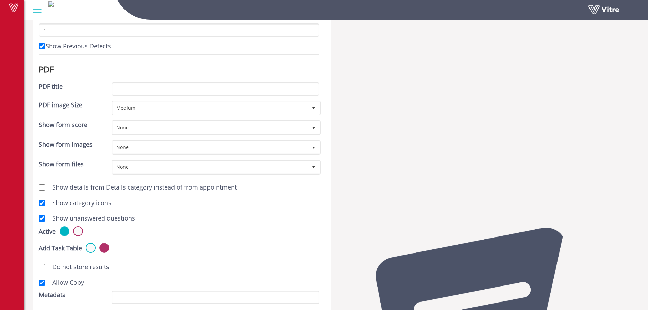
scroll to position [0, 0]
